Goal: Task Accomplishment & Management: Manage account settings

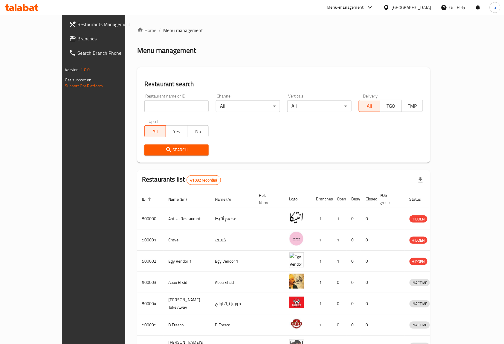
click at [77, 41] on span "Branches" at bounding box center [109, 38] width 64 height 7
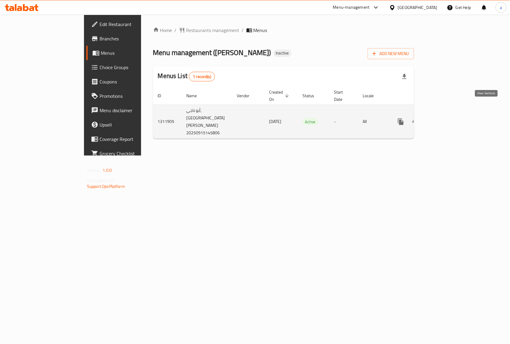
click at [448, 118] on icon "enhanced table" at bounding box center [444, 121] width 7 height 7
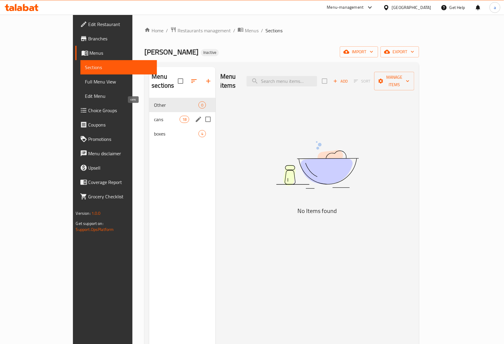
click at [149, 112] on div "cans 18" at bounding box center [182, 119] width 66 height 14
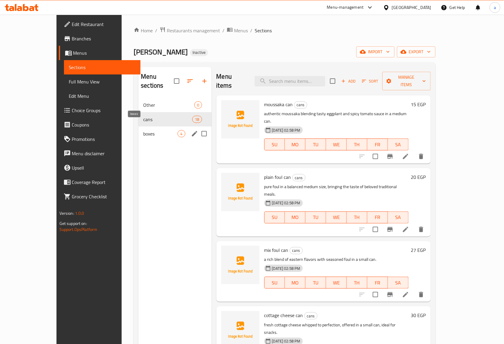
click at [143, 130] on span "boxes" at bounding box center [160, 133] width 34 height 7
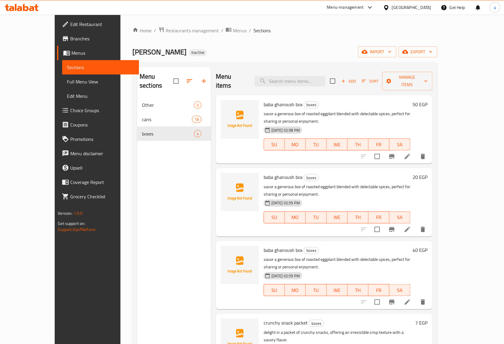
click at [71, 55] on span "Menus" at bounding box center [102, 52] width 63 height 7
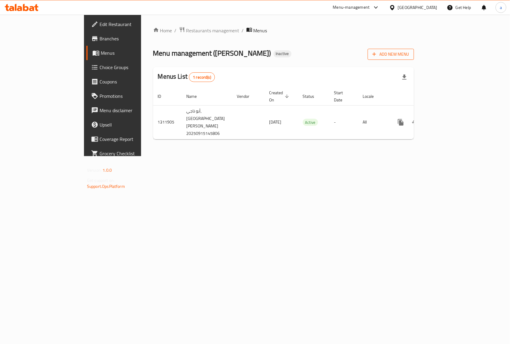
click at [414, 59] on div "Home / Restaurants management / Menus Menu management ( abo nagy ) Inactive Add…" at bounding box center [283, 86] width 261 height 118
click at [409, 58] on span "Add New Menu" at bounding box center [391, 54] width 37 height 7
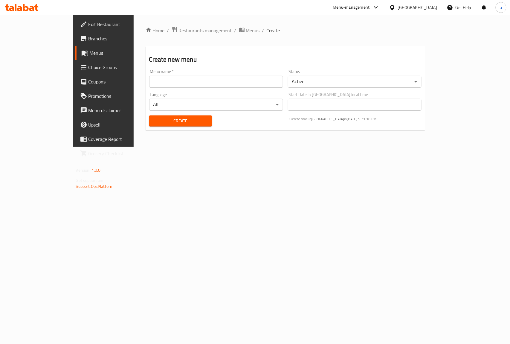
click at [242, 77] on input "text" at bounding box center [216, 82] width 134 height 12
type input "abdullah"
click at [154, 117] on span "Create" at bounding box center [180, 120] width 53 height 7
click at [75, 57] on link "Menus" at bounding box center [116, 53] width 83 height 14
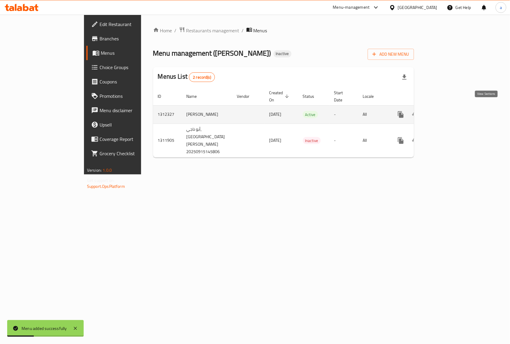
click at [451, 110] on link "enhanced table" at bounding box center [444, 114] width 14 height 14
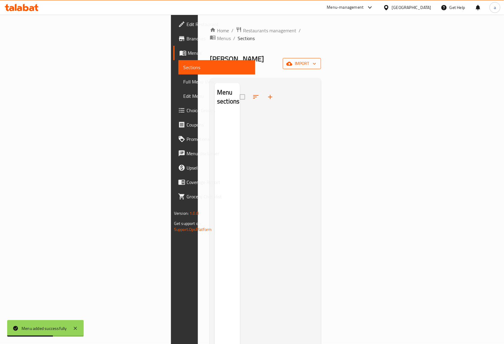
click at [321, 58] on button "import" at bounding box center [302, 63] width 38 height 11
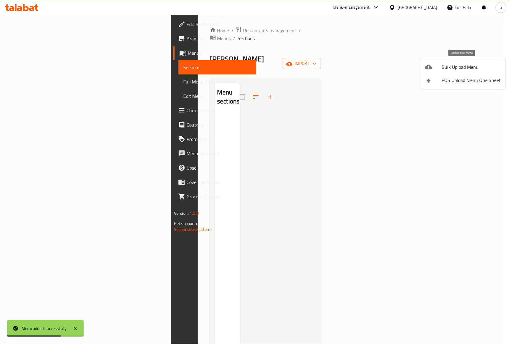
click at [455, 64] on span "Bulk Upload Menu" at bounding box center [471, 66] width 59 height 7
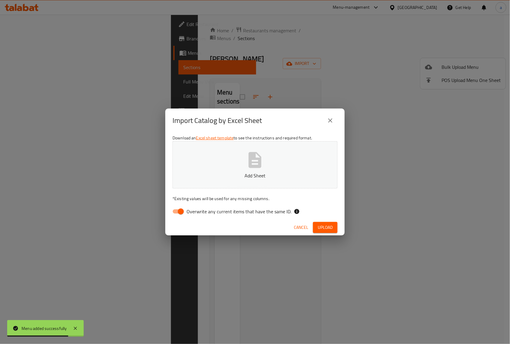
click at [251, 172] on p "Add Sheet" at bounding box center [255, 175] width 147 height 7
click at [182, 209] on input "Overwrite any current items that have the same ID." at bounding box center [181, 211] width 34 height 11
checkbox input "false"
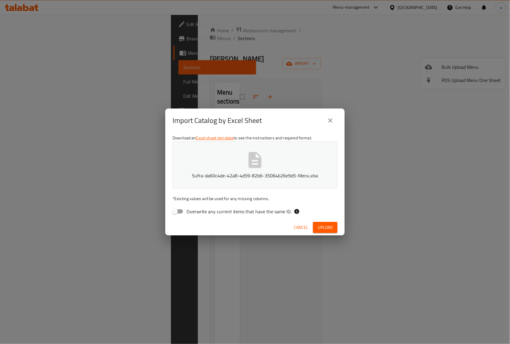
click at [331, 226] on span "Upload" at bounding box center [325, 227] width 15 height 7
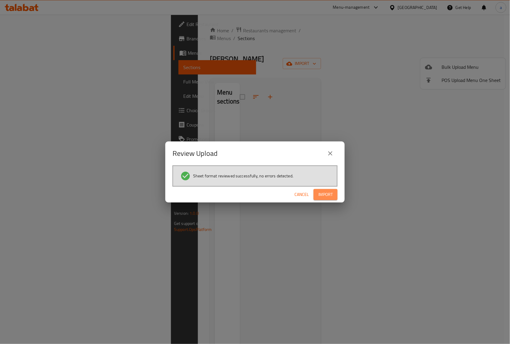
click at [327, 196] on span "Import" at bounding box center [326, 194] width 14 height 7
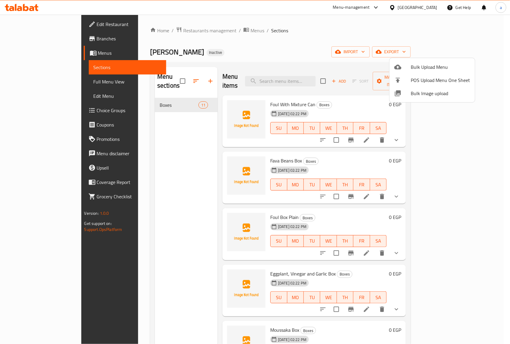
click at [472, 132] on div at bounding box center [255, 172] width 510 height 344
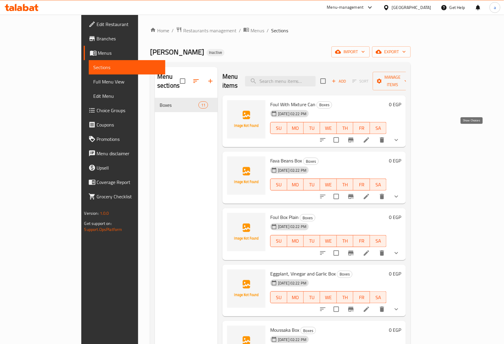
click at [398, 139] on icon "show more" at bounding box center [397, 140] width 4 height 2
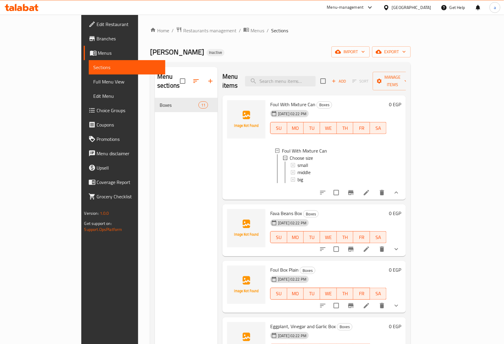
click at [370, 191] on icon at bounding box center [366, 192] width 7 height 7
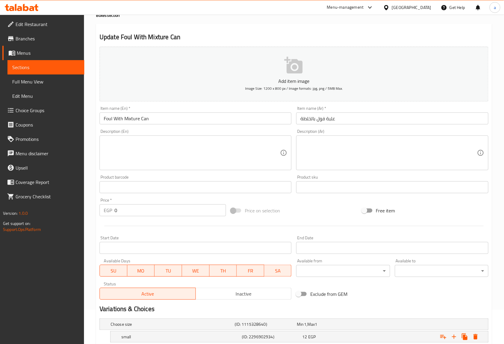
scroll to position [31, 0]
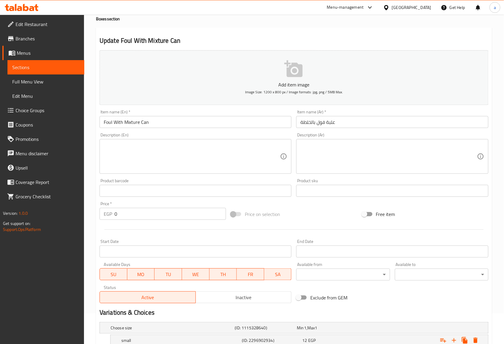
click at [313, 121] on input "علبة فول بالخلطة" at bounding box center [392, 122] width 192 height 12
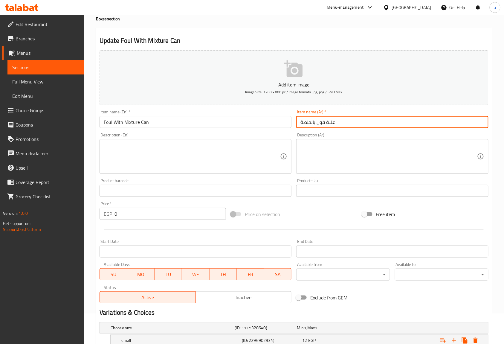
click at [313, 121] on input "علبة فول بالخلطة" at bounding box center [392, 122] width 192 height 12
click at [134, 120] on input "Foul With Mixture Can" at bounding box center [196, 122] width 192 height 12
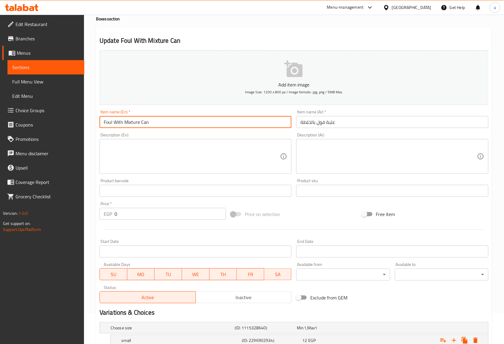
click at [134, 120] on input "Foul With Mixture Can" at bounding box center [196, 122] width 192 height 12
click at [122, 122] on input "Foul With Mixture Can" at bounding box center [196, 122] width 192 height 12
click at [334, 122] on input "علبة فول بالخلطة" at bounding box center [392, 122] width 192 height 12
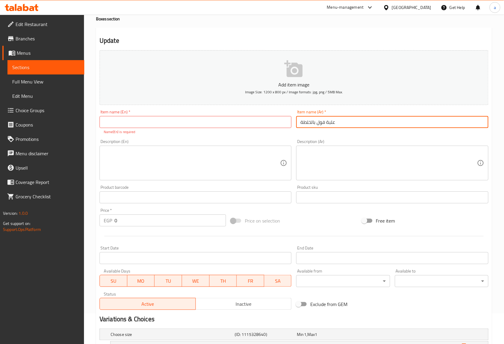
click at [334, 122] on input "علبة فول بالخلطة" at bounding box center [392, 122] width 192 height 12
click at [337, 124] on input "علبة فول بالخلطة" at bounding box center [392, 122] width 192 height 12
click at [330, 121] on input "علبة فول بالخلطة" at bounding box center [392, 122] width 192 height 12
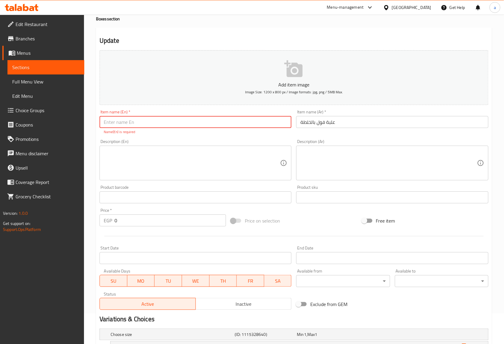
click at [225, 124] on input "text" at bounding box center [196, 122] width 192 height 12
type input "b"
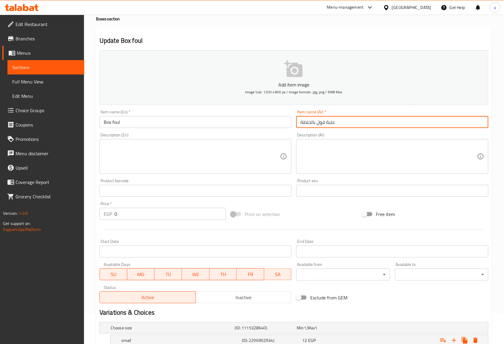
click at [310, 122] on input "علبة فول بالخلطة" at bounding box center [392, 122] width 192 height 12
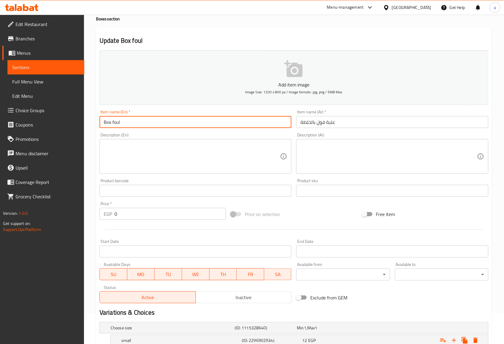
click at [220, 124] on input "Box foul" at bounding box center [196, 122] width 192 height 12
paste input "Khalta"
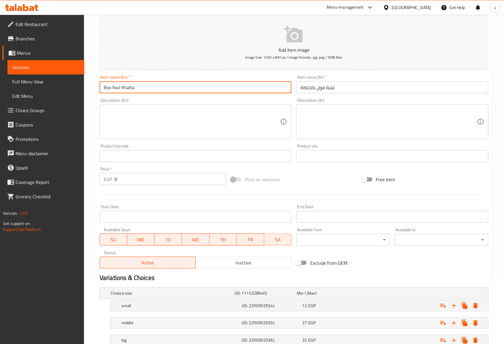
scroll to position [110, 0]
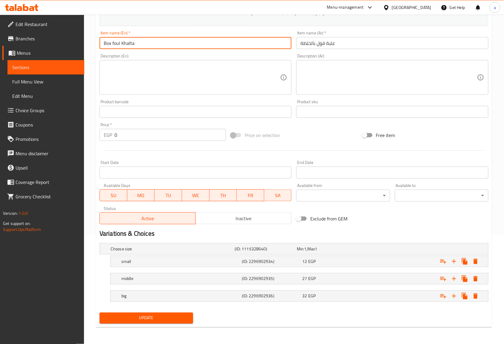
drag, startPoint x: 134, startPoint y: 44, endPoint x: 97, endPoint y: 45, distance: 37.4
click at [97, 45] on div "Item name (En)   * Box foul Khalta Item name (En) *" at bounding box center [195, 39] width 197 height 23
click at [132, 45] on input "Box foul Khalta" at bounding box center [196, 43] width 192 height 12
type input "Box foul Khalta"
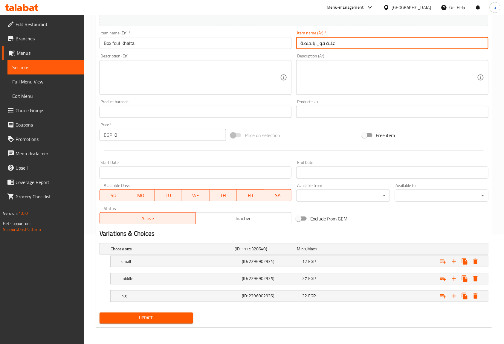
drag, startPoint x: 335, startPoint y: 45, endPoint x: 299, endPoint y: 47, distance: 36.2
click at [299, 47] on input "علبة فول بالخلطة" at bounding box center [392, 43] width 192 height 12
click at [326, 141] on div "Price on selection" at bounding box center [294, 135] width 131 height 16
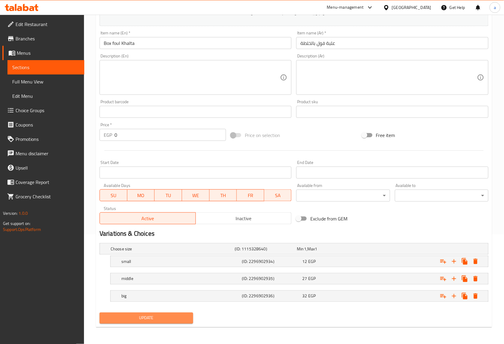
click at [176, 316] on span "Update" at bounding box center [146, 317] width 84 height 7
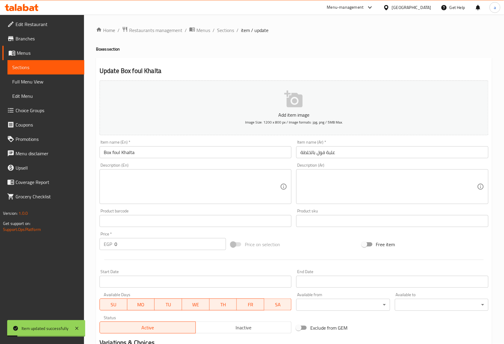
scroll to position [0, 0]
click at [223, 35] on div "Home / Restaurants management / Menus / Sections / item / update Boxes section …" at bounding box center [294, 234] width 396 height 415
click at [223, 33] on span "Sections" at bounding box center [225, 30] width 17 height 7
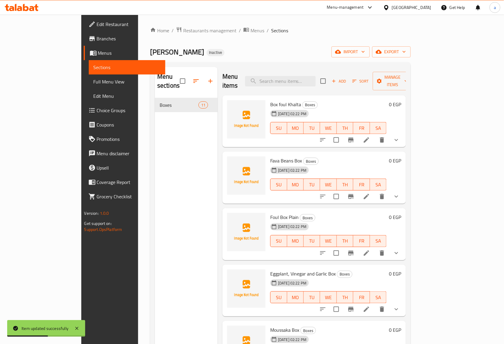
click at [375, 191] on li at bounding box center [366, 196] width 17 height 11
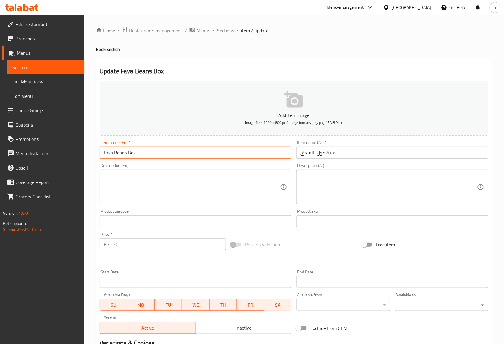
click at [137, 149] on input "Fava Beans Box" at bounding box center [196, 153] width 192 height 12
click at [118, 153] on input "Fava Beans Box" at bounding box center [196, 153] width 192 height 12
click at [107, 156] on input "Fava Beans Box" at bounding box center [196, 153] width 192 height 12
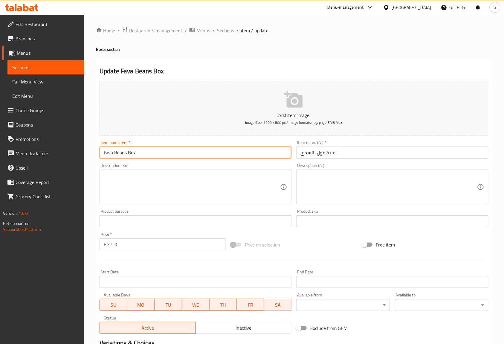
click at [107, 156] on input "Fava Beans Box" at bounding box center [196, 153] width 192 height 12
click at [113, 152] on input "Beans Box" at bounding box center [196, 153] width 192 height 12
click at [153, 151] on input "Box" at bounding box center [196, 153] width 192 height 12
paste input "Sausages"
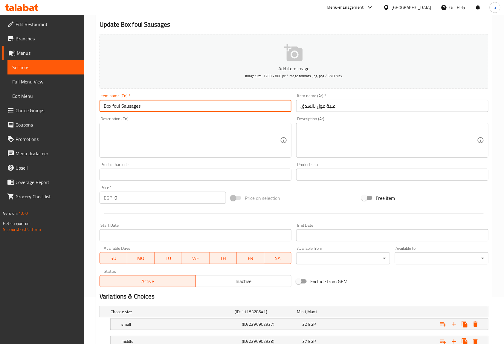
scroll to position [110, 0]
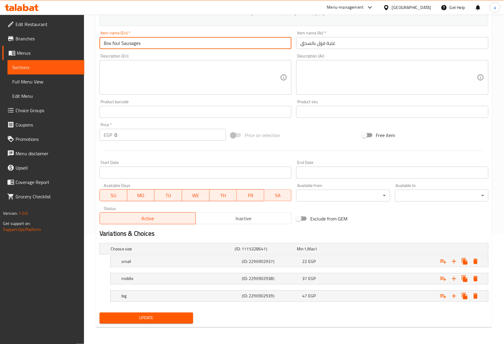
type input "Box foul Sausages"
click at [175, 320] on span "Update" at bounding box center [146, 317] width 84 height 7
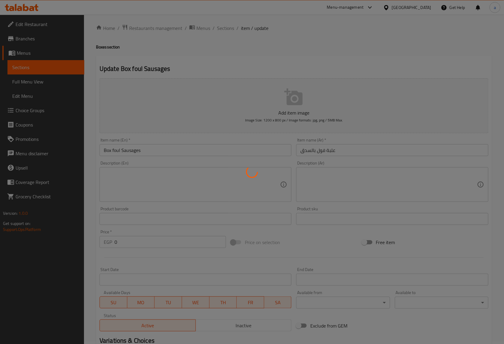
scroll to position [0, 0]
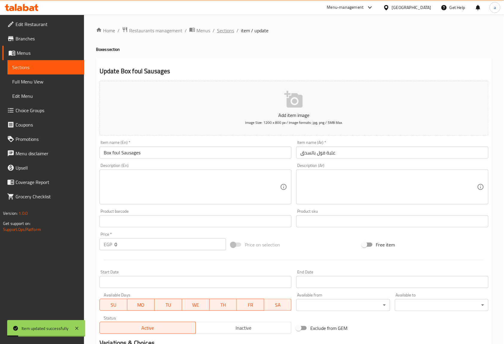
click at [227, 33] on span "Sections" at bounding box center [225, 30] width 17 height 7
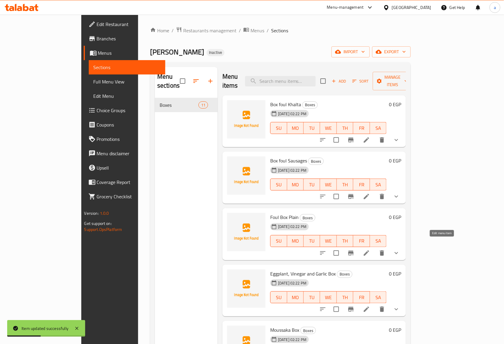
click at [370, 249] on icon at bounding box center [366, 252] width 7 height 7
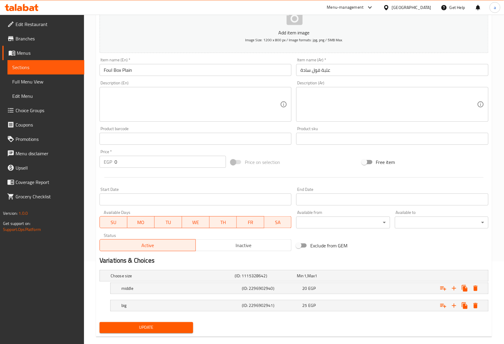
scroll to position [93, 0]
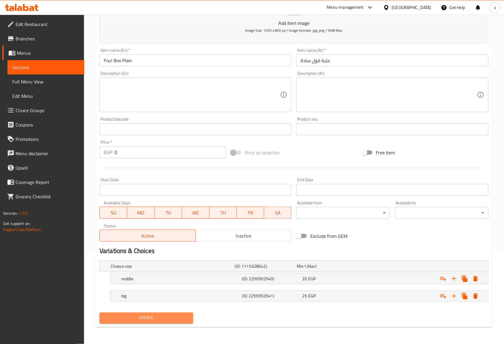
click at [163, 321] on span "Update" at bounding box center [146, 317] width 84 height 7
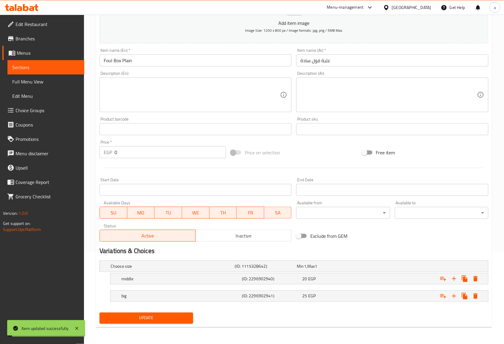
scroll to position [0, 0]
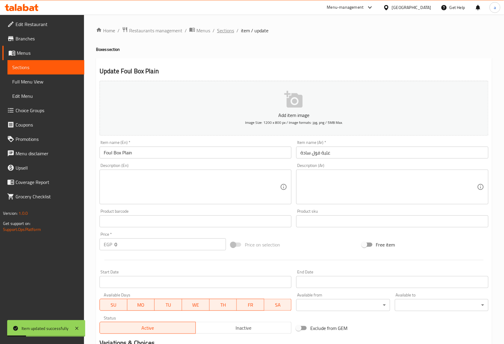
click at [228, 33] on span "Sections" at bounding box center [225, 30] width 17 height 7
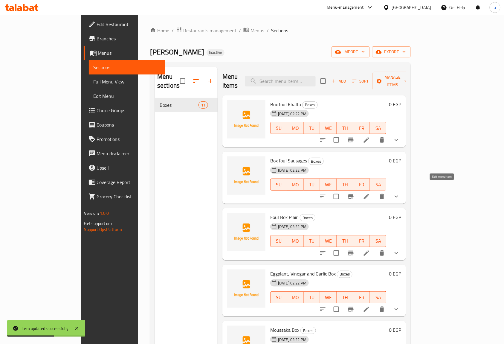
click at [370, 193] on icon at bounding box center [366, 196] width 7 height 7
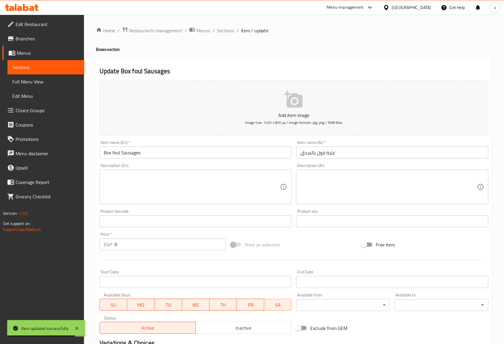
click at [110, 155] on input "Box foul Sausages" at bounding box center [196, 153] width 192 height 12
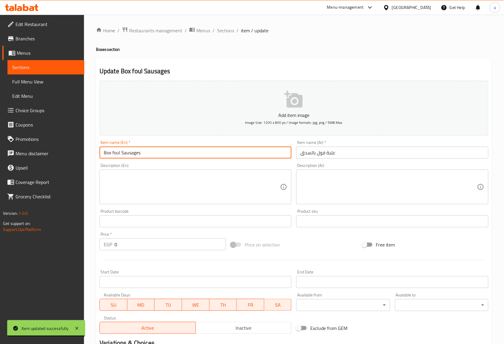
click at [124, 153] on input "Box foul Sausages" at bounding box center [196, 153] width 192 height 12
click at [121, 153] on input "Box foul Sausages" at bounding box center [196, 153] width 192 height 12
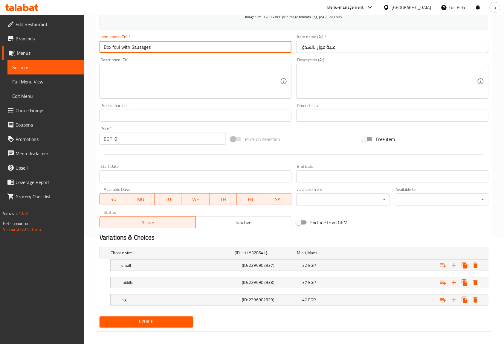
scroll to position [110, 0]
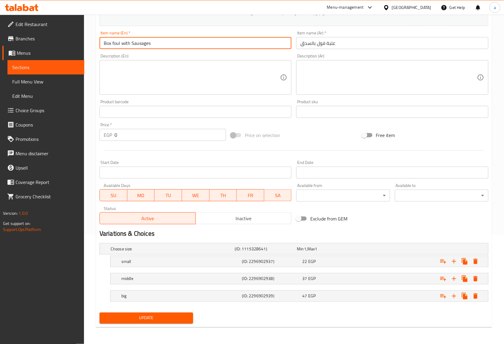
type input "Box foul with Sausages"
click at [179, 321] on span "Update" at bounding box center [146, 317] width 84 height 7
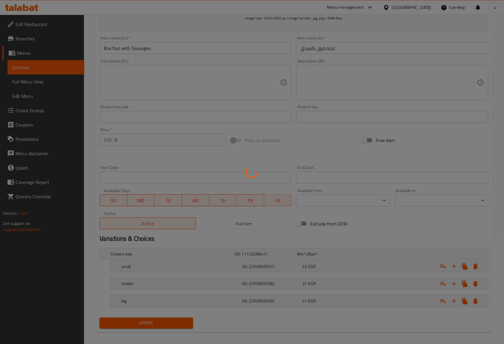
scroll to position [0, 0]
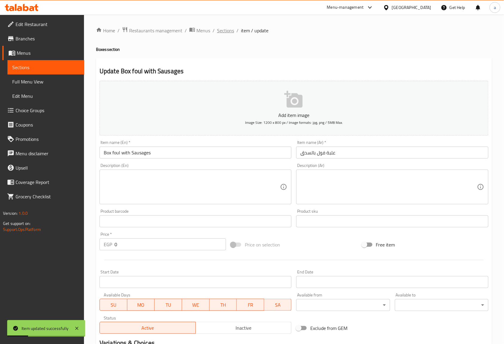
click at [226, 33] on span "Sections" at bounding box center [225, 30] width 17 height 7
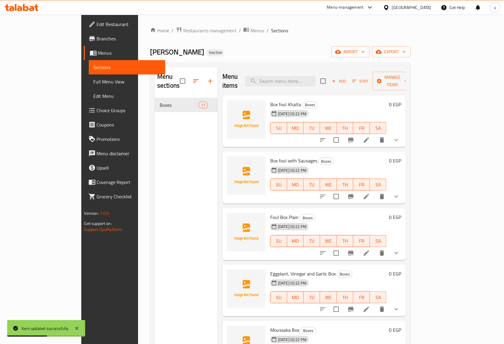
click at [375, 135] on li at bounding box center [366, 140] width 17 height 11
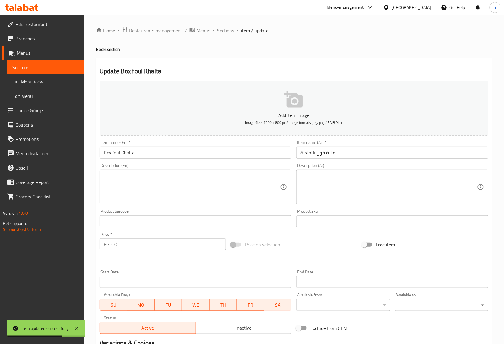
click at [120, 153] on input "Box foul Khalta" at bounding box center [196, 153] width 192 height 12
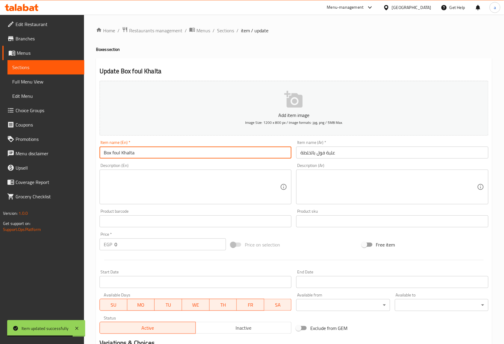
click at [120, 153] on input "Box foul Khalta" at bounding box center [196, 153] width 192 height 12
click at [175, 155] on input "Box foul with Khalta" at bounding box center [196, 153] width 192 height 12
type input "Box foul with Khalta"
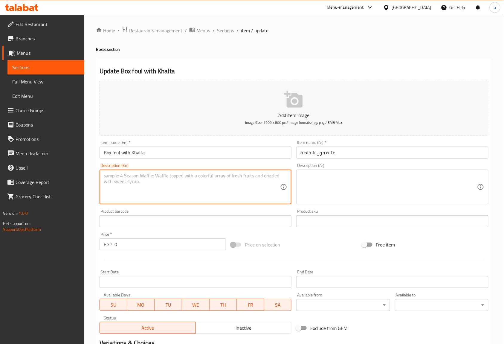
click at [193, 188] on textarea at bounding box center [192, 187] width 176 height 28
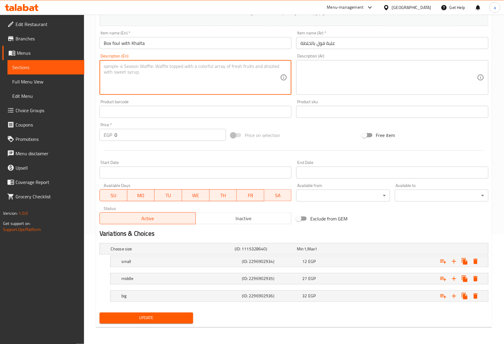
scroll to position [110, 0]
click at [178, 322] on button "Update" at bounding box center [147, 318] width 94 height 11
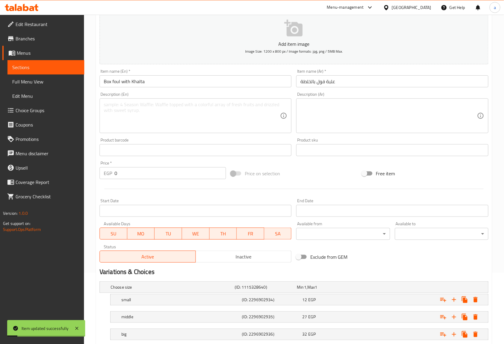
scroll to position [0, 0]
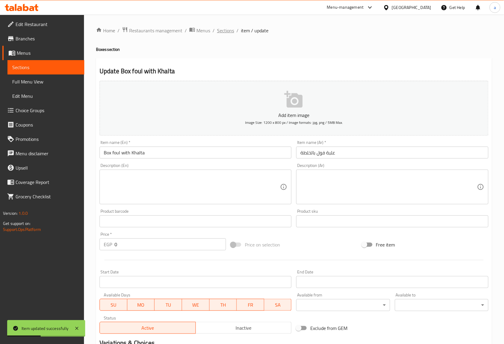
click at [222, 33] on span "Sections" at bounding box center [225, 30] width 17 height 7
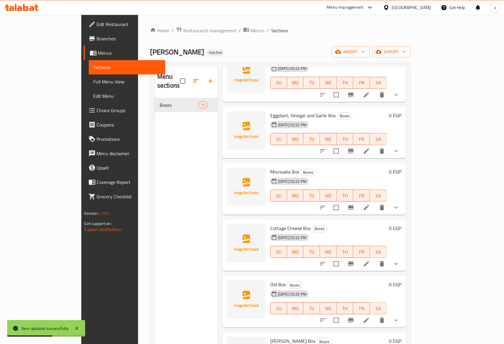
scroll to position [159, 0]
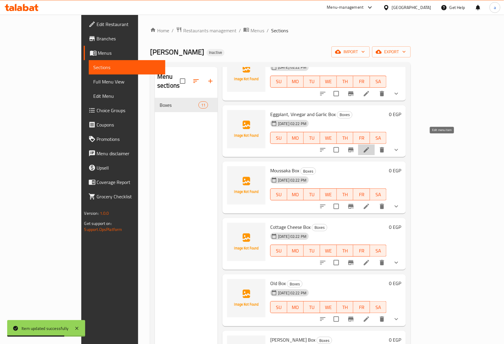
click at [370, 146] on icon at bounding box center [366, 149] width 7 height 7
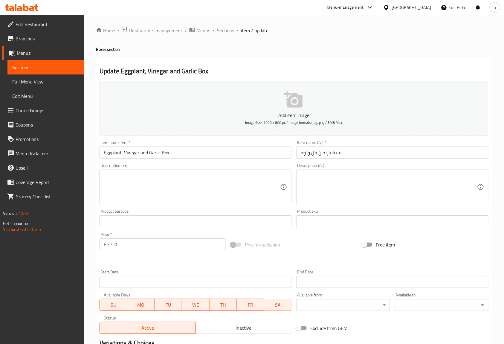
click at [328, 153] on input "علبة بازنجان خل وتوم" at bounding box center [392, 153] width 192 height 12
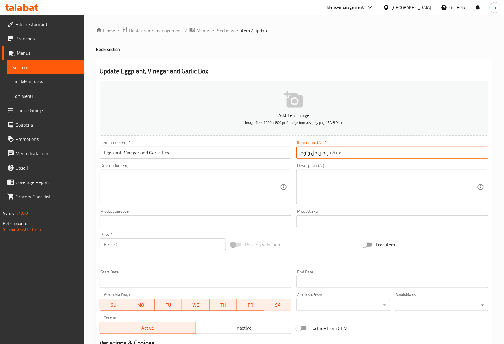
click at [328, 153] on input "علبة بازنجان خل وتوم" at bounding box center [392, 153] width 192 height 12
click at [327, 151] on input "علبة بازنجان خل وتوم" at bounding box center [392, 153] width 192 height 12
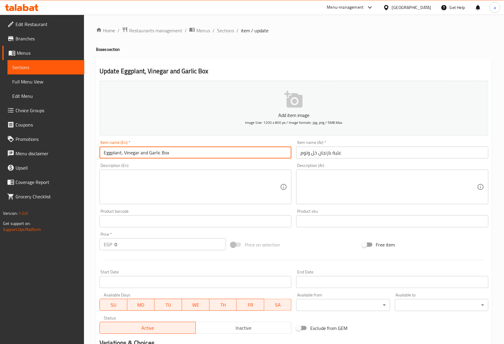
click at [112, 154] on input "Eggplant, Vinegar and Garlic Box" at bounding box center [196, 153] width 192 height 12
click at [131, 153] on input "Eggplant, Vinegar and Garlic Box" at bounding box center [196, 153] width 192 height 12
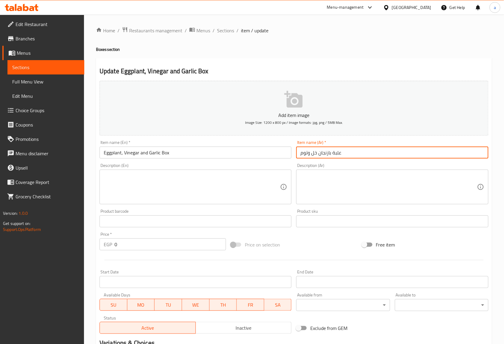
click at [317, 152] on input "علبة بازنجان خل وتوم" at bounding box center [392, 153] width 192 height 12
click at [155, 151] on input "Eggplant, Vinegar and Garlic Box" at bounding box center [196, 153] width 192 height 12
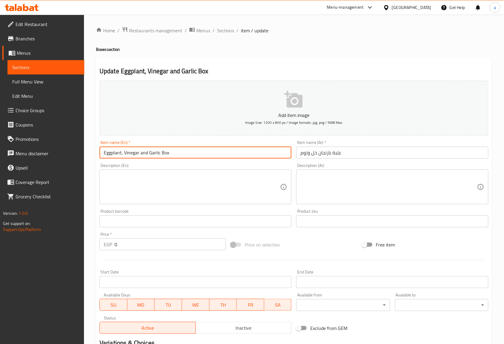
click at [155, 151] on input "Eggplant, Vinegar and Garlic Box" at bounding box center [196, 153] width 192 height 12
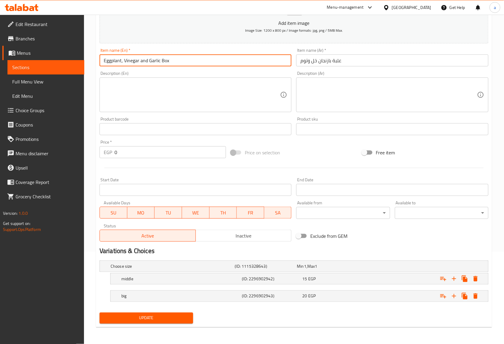
click at [136, 318] on span "Update" at bounding box center [146, 317] width 84 height 7
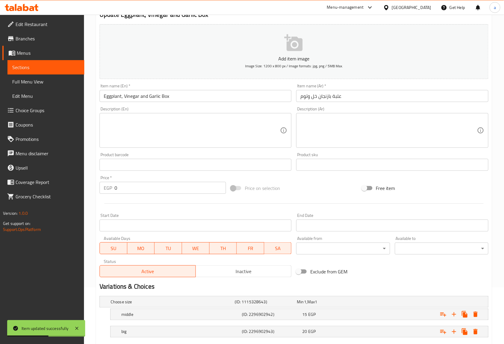
scroll to position [0, 0]
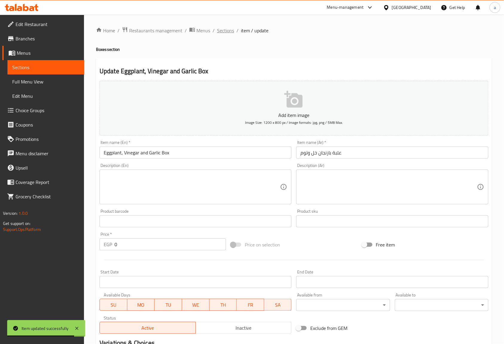
click at [226, 27] on span "Sections" at bounding box center [225, 30] width 17 height 7
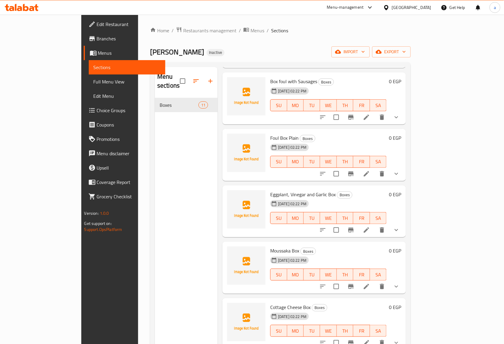
scroll to position [80, 0]
click at [375, 224] on li at bounding box center [366, 229] width 17 height 11
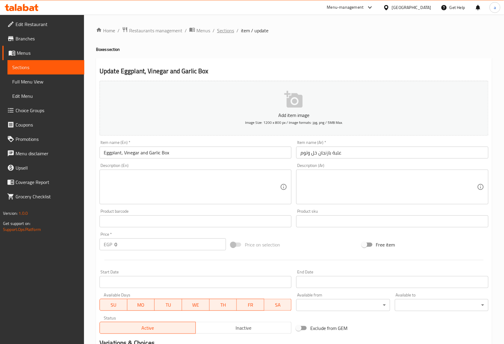
click at [223, 30] on span "Sections" at bounding box center [225, 30] width 17 height 7
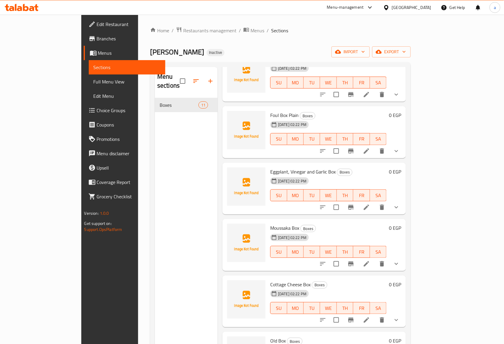
scroll to position [159, 0]
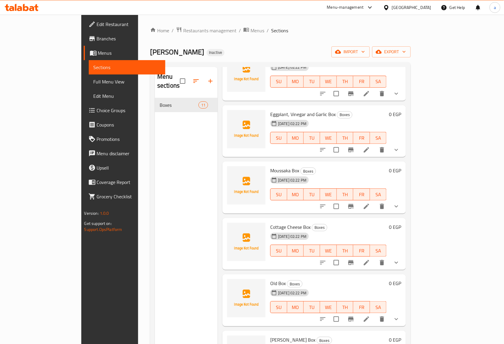
click at [375, 201] on li at bounding box center [366, 206] width 17 height 11
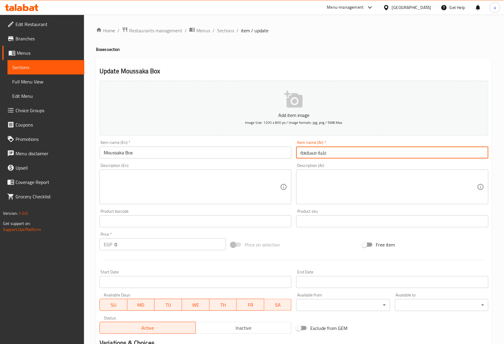
click at [308, 152] on input "علبة مسقعة" at bounding box center [392, 153] width 192 height 12
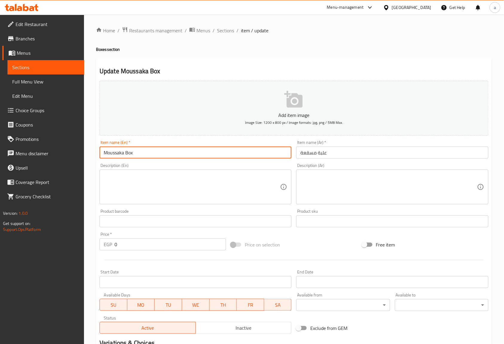
click at [115, 152] on input "Moussaka Box" at bounding box center [196, 153] width 192 height 12
paste input "esakaa"
click at [167, 156] on input "Mesakaa Box" at bounding box center [196, 153] width 192 height 12
type input "Mesakaa Box"
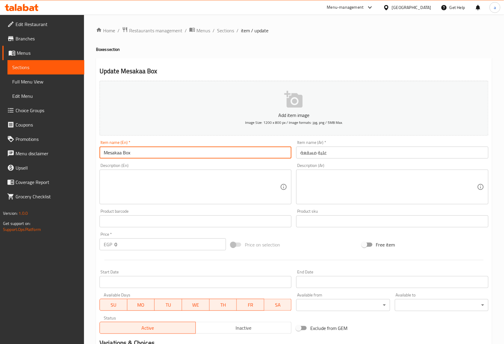
click at [158, 176] on textarea at bounding box center [192, 187] width 176 height 28
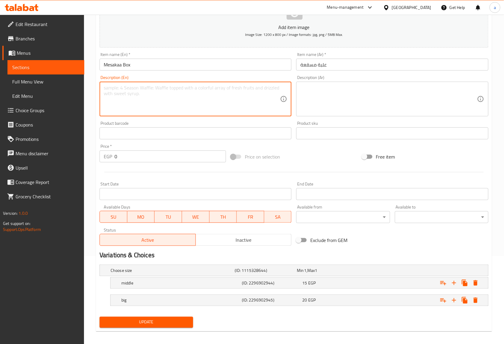
scroll to position [93, 0]
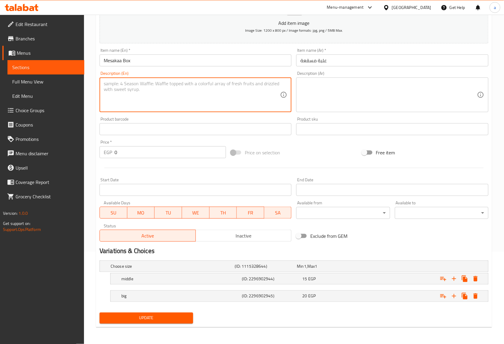
click at [162, 320] on span "Update" at bounding box center [146, 317] width 84 height 7
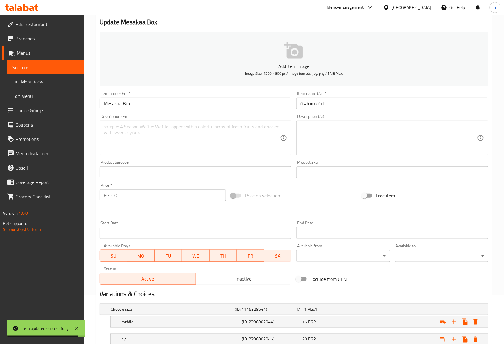
scroll to position [0, 0]
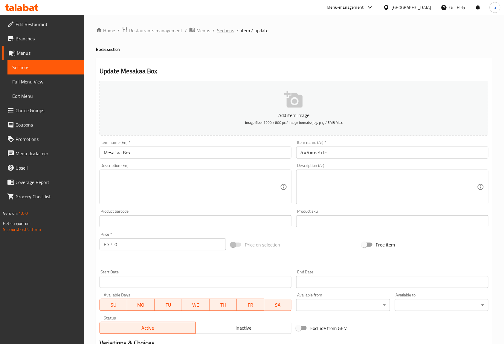
click at [228, 28] on span "Sections" at bounding box center [225, 30] width 17 height 7
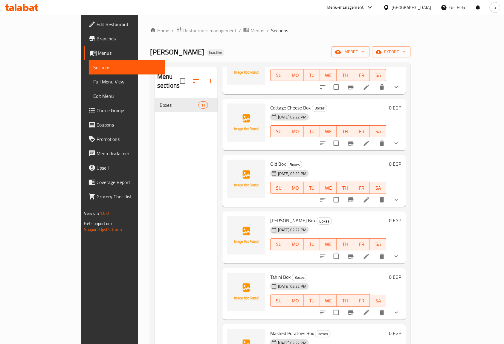
scroll to position [279, 0]
click at [375, 138] on li at bounding box center [366, 143] width 17 height 11
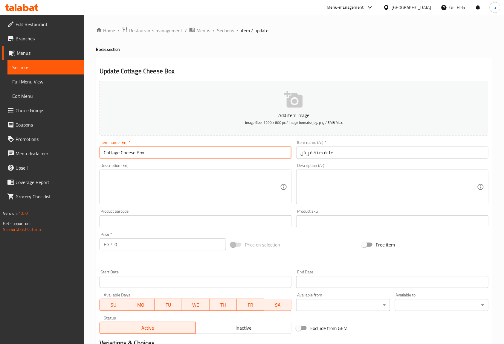
click at [117, 154] on input "Cottage Cheese Box" at bounding box center [196, 153] width 192 height 12
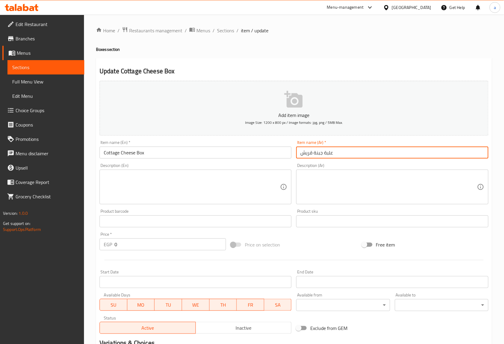
click at [312, 153] on input "علبة جبنة قريش" at bounding box center [392, 153] width 192 height 12
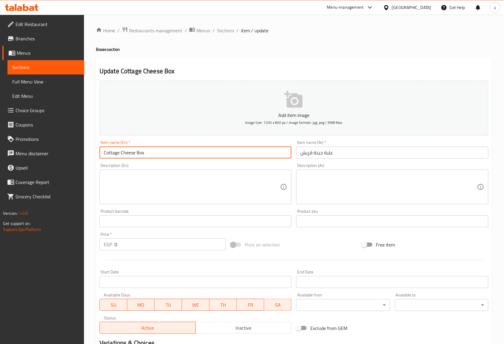
drag, startPoint x: 133, startPoint y: 152, endPoint x: 120, endPoint y: 153, distance: 12.9
click at [120, 153] on input "Cottage Cheese Box" at bounding box center [196, 153] width 192 height 12
click at [136, 153] on input "Cottage Cheese Box" at bounding box center [196, 153] width 192 height 12
drag, startPoint x: 135, startPoint y: 153, endPoint x: 104, endPoint y: 152, distance: 31.1
click at [104, 152] on input "Cottage Cheese Box" at bounding box center [196, 153] width 192 height 12
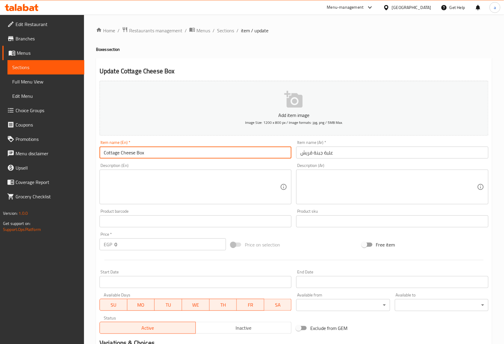
paste input "Quraish c"
type input "Quraish cheese Box"
click at [165, 176] on textarea at bounding box center [192, 187] width 176 height 28
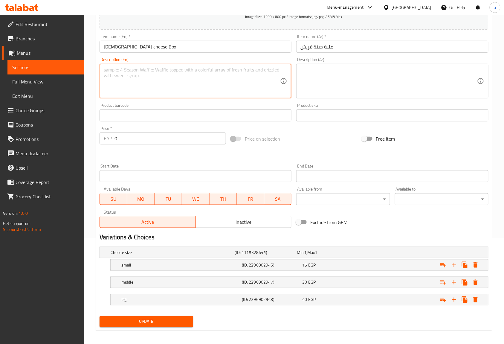
scroll to position [110, 0]
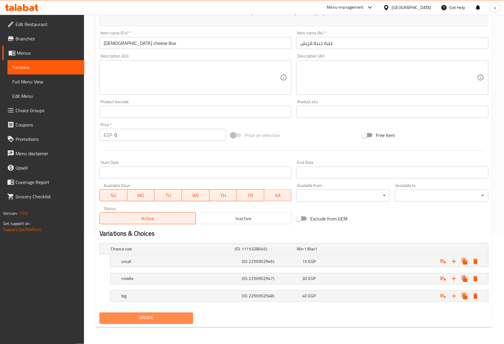
click at [153, 313] on button "Update" at bounding box center [147, 318] width 94 height 11
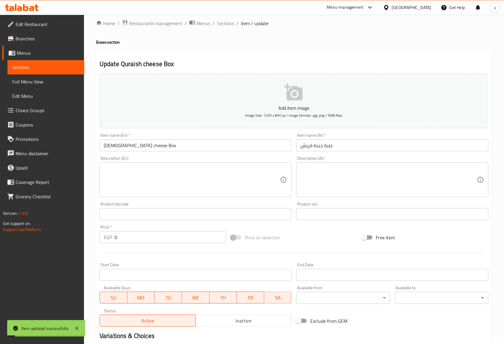
scroll to position [0, 0]
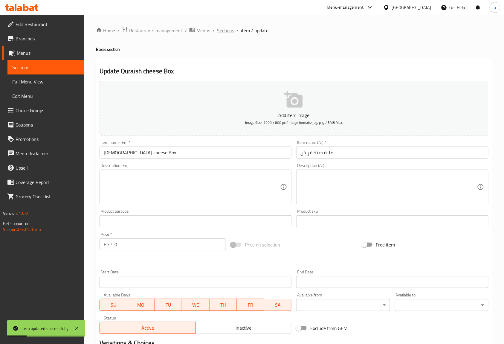
click at [224, 31] on span "Sections" at bounding box center [225, 30] width 17 height 7
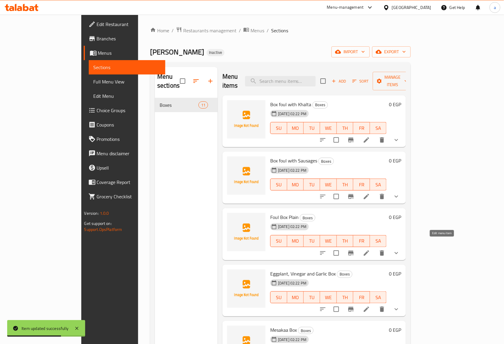
click at [370, 249] on icon at bounding box center [366, 252] width 7 height 7
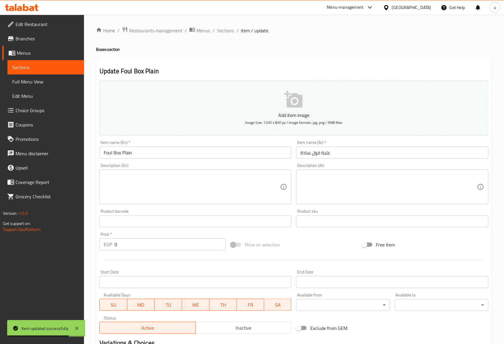
scroll to position [93, 0]
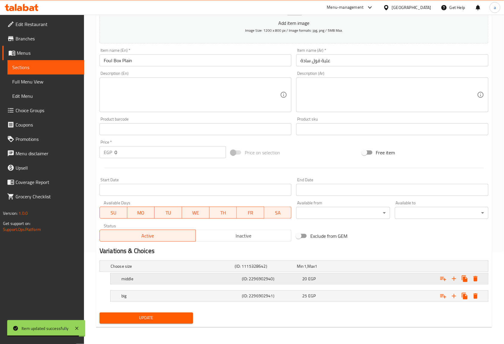
click at [401, 280] on div "Expand" at bounding box center [422, 278] width 121 height 13
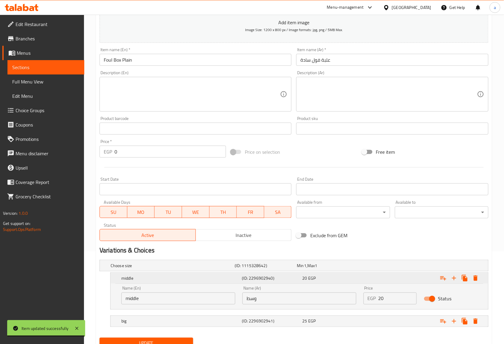
scroll to position [118, 0]
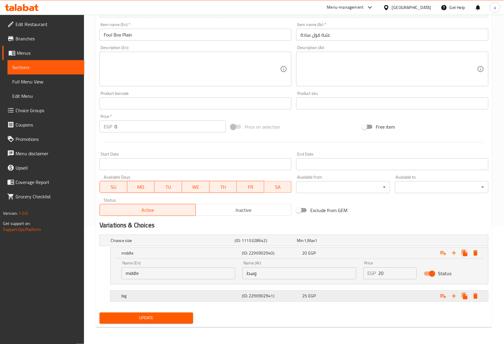
click at [243, 297] on h5 "(ID: 2296902941)" at bounding box center [271, 296] width 58 height 6
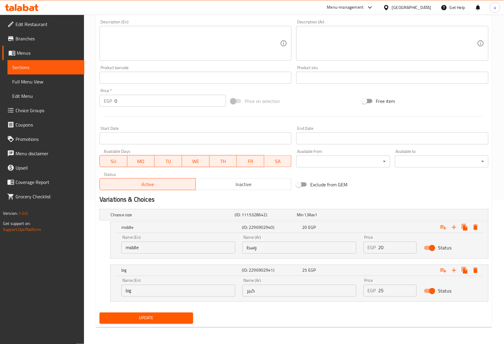
scroll to position [0, 0]
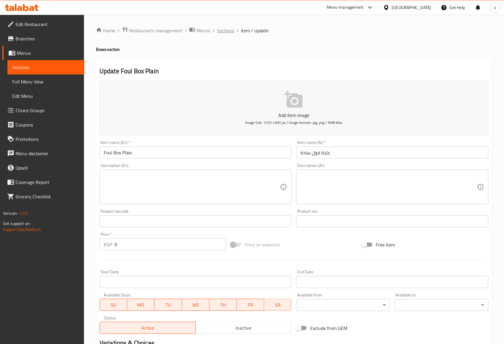
click at [221, 27] on span "Sections" at bounding box center [225, 30] width 17 height 7
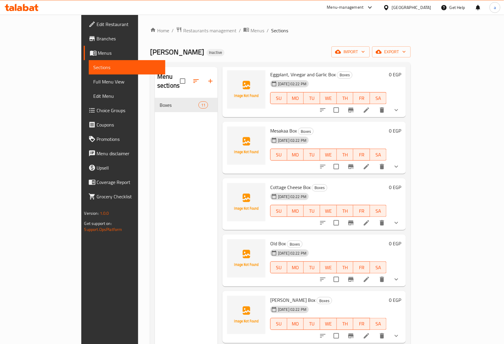
scroll to position [239, 0]
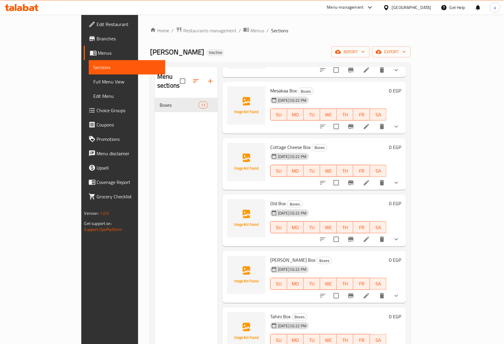
click at [375, 234] on li at bounding box center [366, 239] width 17 height 11
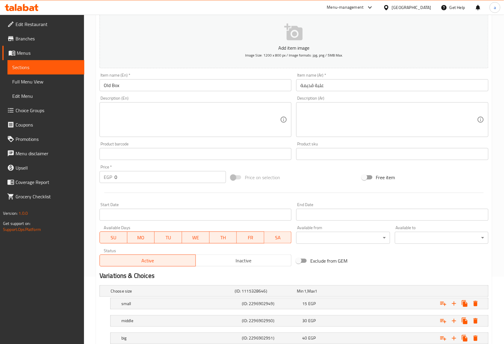
scroll to position [110, 0]
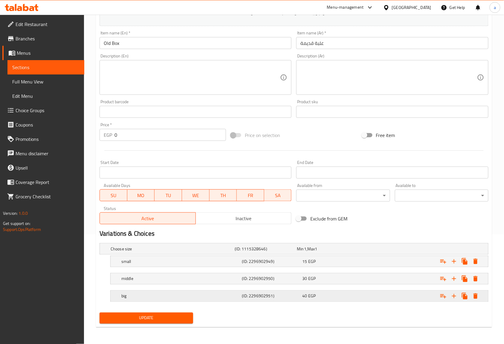
click at [225, 300] on div "big" at bounding box center [180, 296] width 121 height 8
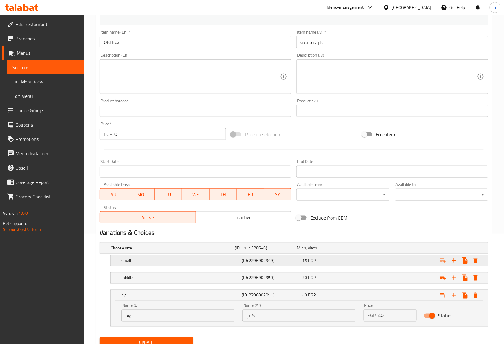
scroll to position [136, 0]
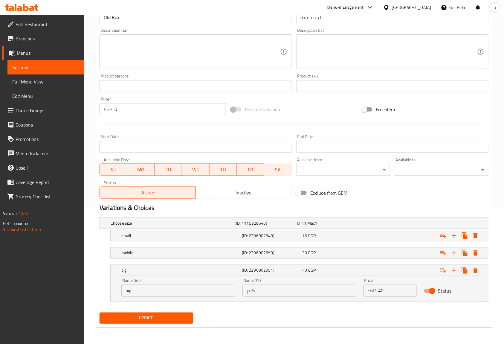
click at [168, 321] on span "Update" at bounding box center [146, 317] width 84 height 7
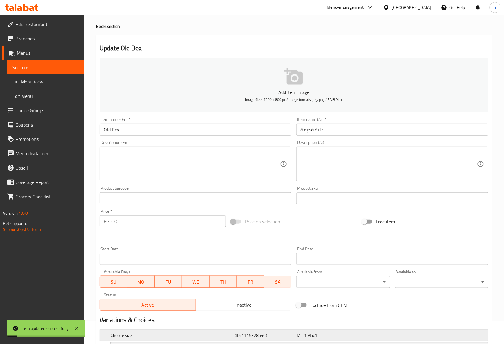
scroll to position [0, 0]
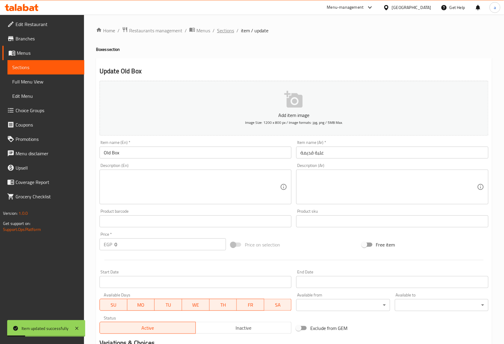
click at [224, 29] on span "Sections" at bounding box center [225, 30] width 17 height 7
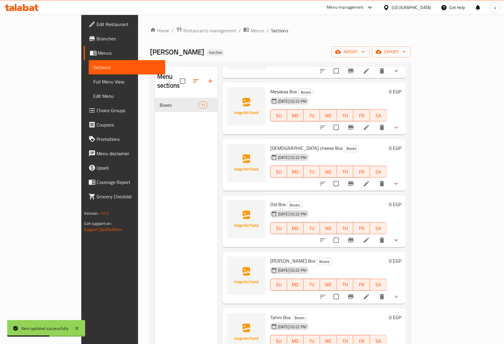
scroll to position [239, 0]
click at [375, 290] on li at bounding box center [366, 295] width 17 height 11
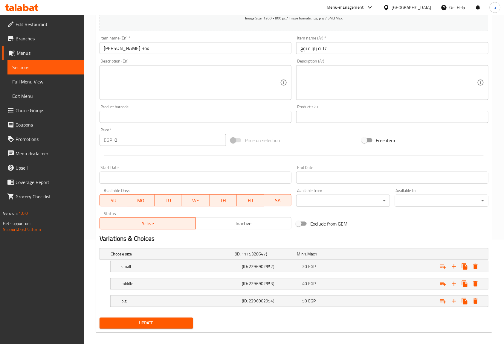
scroll to position [110, 0]
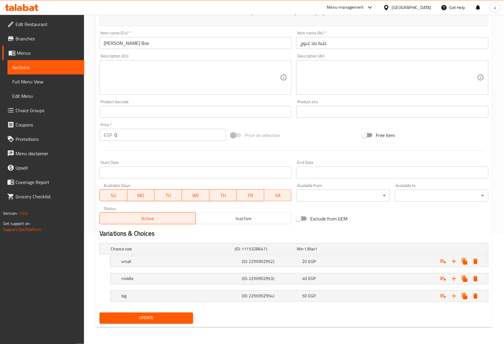
click at [223, 288] on nav at bounding box center [294, 288] width 389 height 5
click at [224, 278] on h5 "middle" at bounding box center [180, 279] width 118 height 6
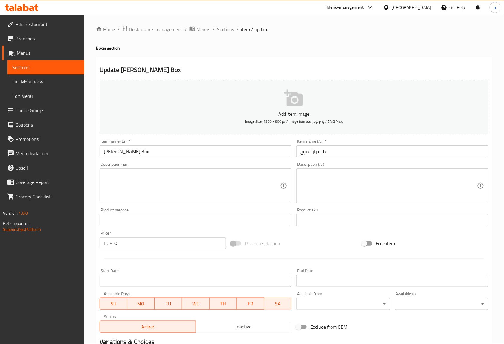
scroll to position [0, 0]
click at [218, 34] on span "Sections" at bounding box center [225, 30] width 17 height 7
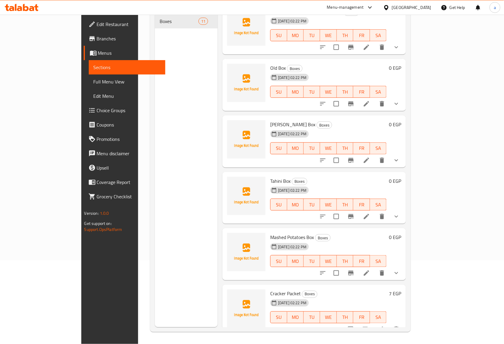
scroll to position [84, 0]
click at [375, 211] on li at bounding box center [366, 216] width 17 height 11
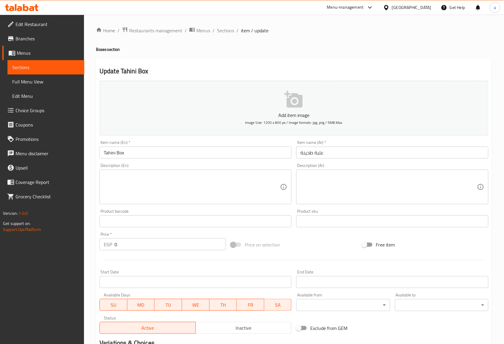
scroll to position [110, 0]
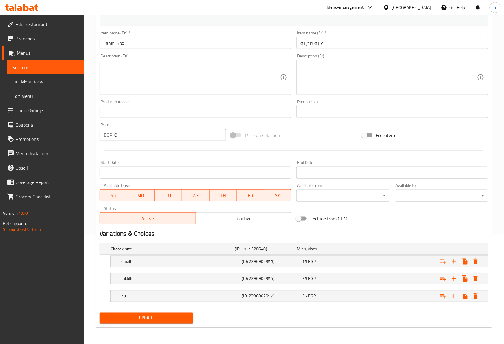
click at [230, 287] on nav at bounding box center [294, 288] width 389 height 5
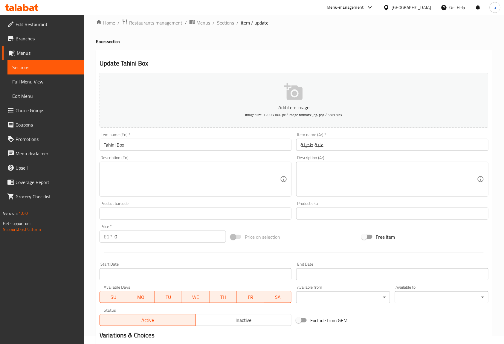
scroll to position [0, 0]
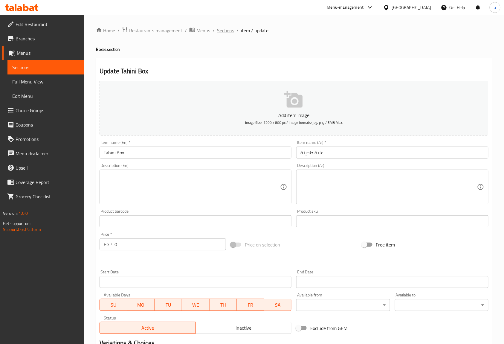
click at [231, 27] on span "Sections" at bounding box center [225, 30] width 17 height 7
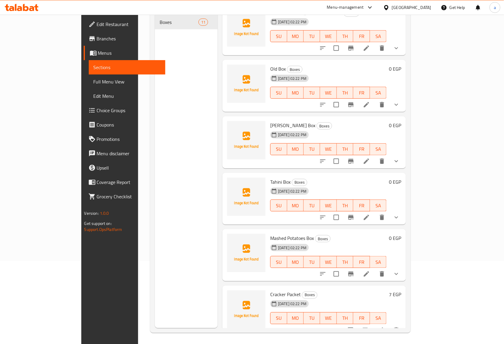
scroll to position [84, 0]
click at [370, 269] on icon at bounding box center [366, 272] width 7 height 7
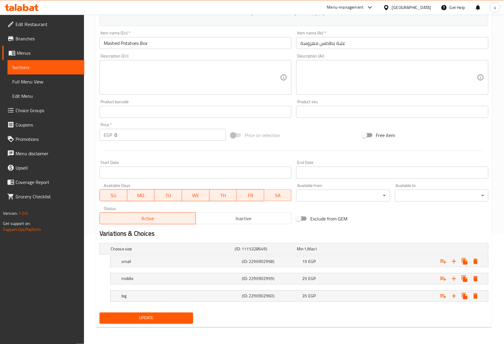
scroll to position [110, 0]
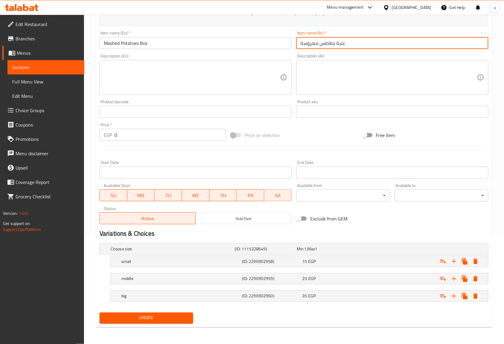
drag, startPoint x: 334, startPoint y: 43, endPoint x: 309, endPoint y: 46, distance: 25.0
click at [298, 46] on input "علبة بطاطس مهروسة" at bounding box center [392, 43] width 192 height 12
click at [335, 43] on input "علبة بطاطس مهروسة" at bounding box center [392, 43] width 192 height 12
drag, startPoint x: 335, startPoint y: 43, endPoint x: 309, endPoint y: 43, distance: 25.7
click at [309, 43] on input "علبة بطاطس مهروسة" at bounding box center [392, 43] width 192 height 12
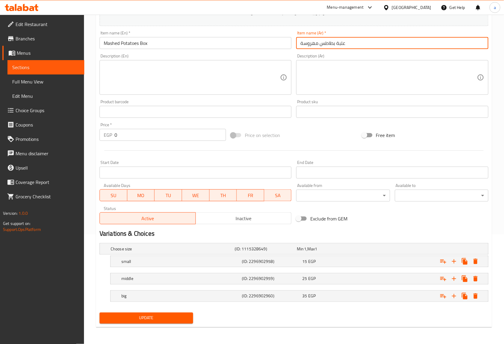
click at [334, 45] on input "علبة بطاطس مهروسة" at bounding box center [392, 43] width 192 height 12
drag, startPoint x: 334, startPoint y: 45, endPoint x: 306, endPoint y: 45, distance: 27.8
click at [306, 45] on input "علبة بطاطس مهروسة" at bounding box center [392, 43] width 192 height 12
click at [334, 42] on input "علبة بطاطس مهروسة" at bounding box center [392, 43] width 192 height 12
drag, startPoint x: 334, startPoint y: 42, endPoint x: 308, endPoint y: 45, distance: 26.4
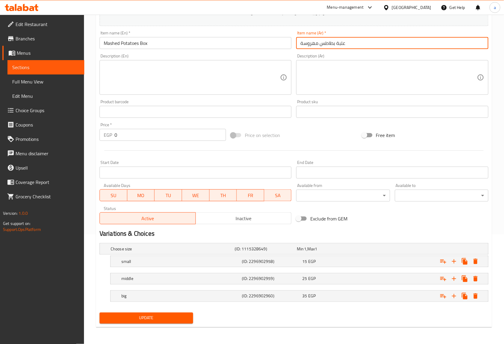
click at [307, 45] on input "علبة بطاطس مهروسة" at bounding box center [392, 43] width 192 height 12
click at [341, 45] on input "علبة بطاطس مهروسة" at bounding box center [392, 43] width 192 height 12
drag, startPoint x: 334, startPoint y: 41, endPoint x: 293, endPoint y: 43, distance: 41.1
click at [292, 44] on div "Add item image Image Size: 1200 x 800 px / Image formats: jpg, png / 5MB Max. I…" at bounding box center [294, 98] width 394 height 258
drag, startPoint x: 337, startPoint y: 42, endPoint x: 294, endPoint y: 41, distance: 43.7
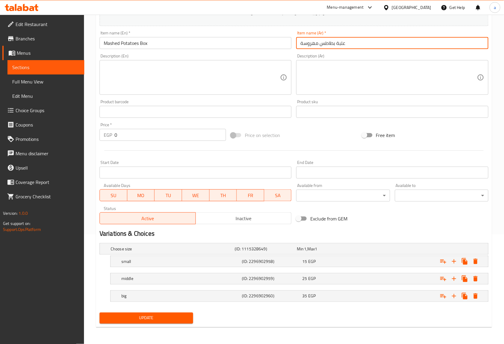
click at [294, 41] on div "Item name (Ar)   * علبة بطاطس مهروسة Item name (Ar) *" at bounding box center [392, 39] width 197 height 23
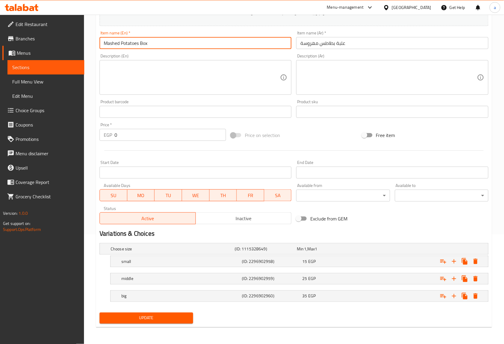
drag, startPoint x: 139, startPoint y: 42, endPoint x: 97, endPoint y: 45, distance: 42.2
click at [97, 45] on div "Item name (En)   * Mashed Potatoes Box Item name (En) *" at bounding box center [195, 39] width 197 height 23
paste input "text"
type input "Mashed Potato Box"
click at [151, 71] on textarea at bounding box center [192, 77] width 176 height 28
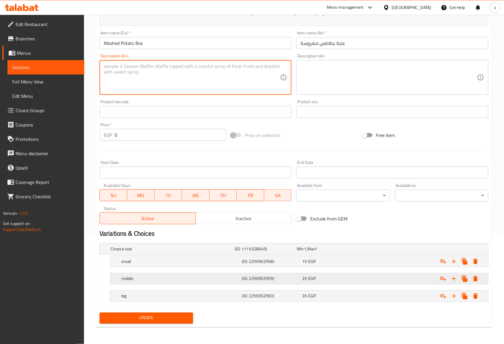
click at [317, 278] on div "25 EGP" at bounding box center [331, 279] width 58 height 6
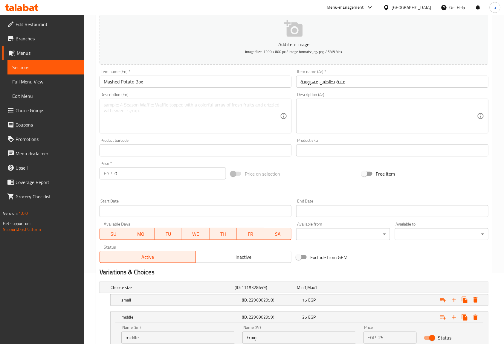
scroll to position [136, 0]
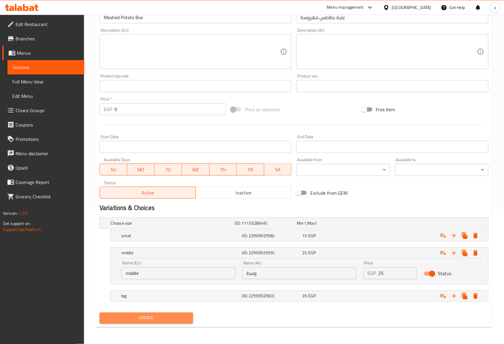
click at [175, 322] on button "Update" at bounding box center [147, 318] width 94 height 11
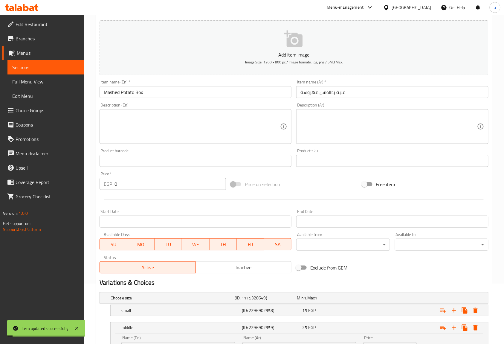
scroll to position [0, 0]
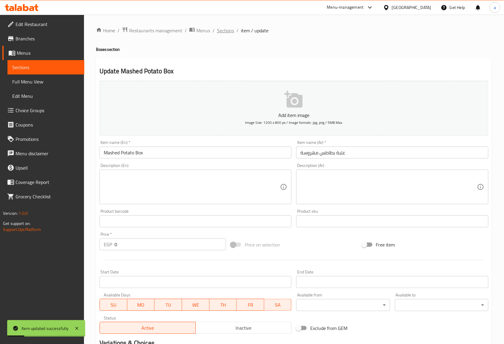
click at [229, 32] on span "Sections" at bounding box center [225, 30] width 17 height 7
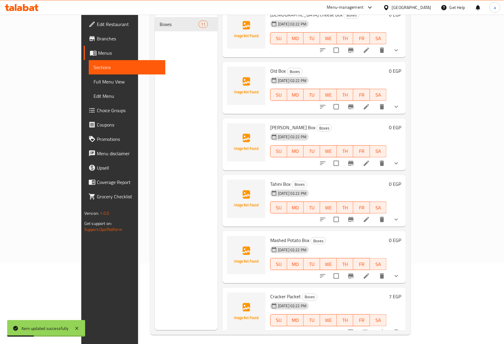
scroll to position [84, 0]
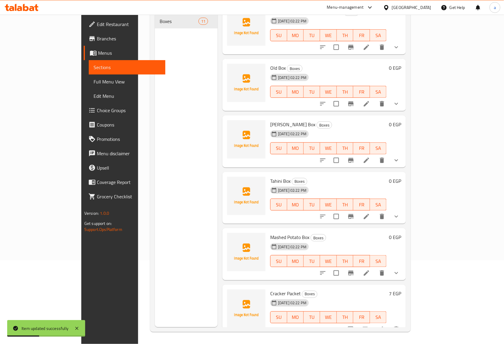
click at [389, 324] on li at bounding box center [381, 329] width 17 height 11
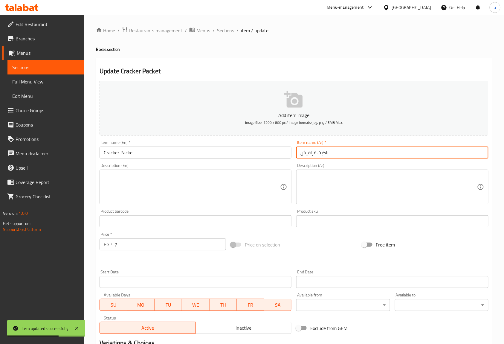
click at [313, 153] on input "باكيت قراقيش" at bounding box center [392, 153] width 192 height 12
click at [109, 151] on input "Cracker Packet" at bounding box center [196, 153] width 192 height 12
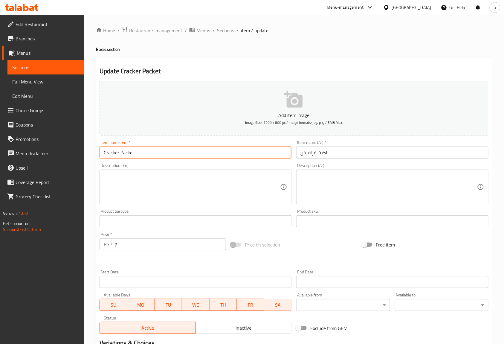
click at [109, 151] on input "Cracker Packet" at bounding box center [196, 153] width 192 height 12
paste input "Qaraqish"
click at [153, 153] on input "Qaraqish Packet" at bounding box center [196, 153] width 192 height 12
type input "Qaraqish Packet"
click at [325, 154] on input "باكيت قراقيش" at bounding box center [392, 153] width 192 height 12
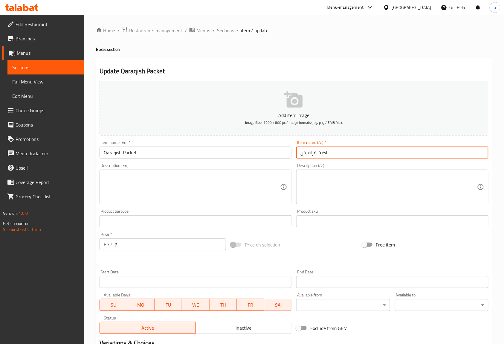
click at [325, 154] on input "باكيت قراقيش" at bounding box center [392, 153] width 192 height 12
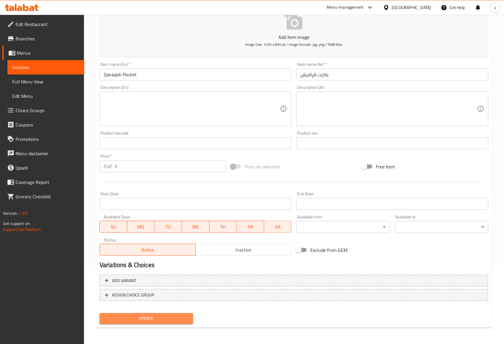
click at [179, 315] on span "Update" at bounding box center [146, 318] width 84 height 7
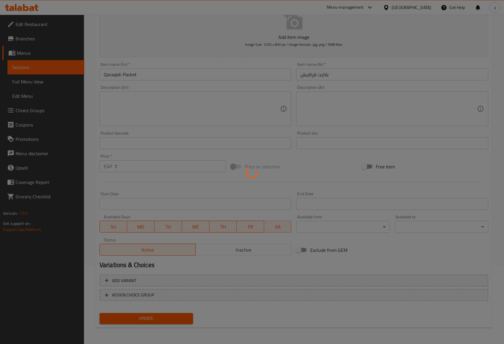
scroll to position [0, 0]
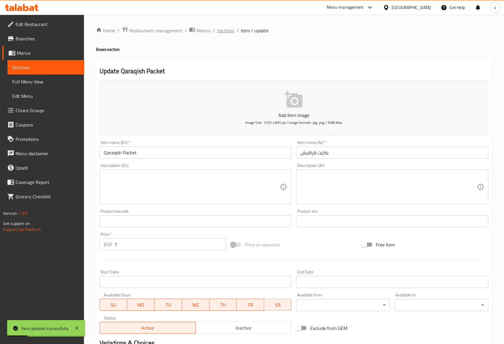
click at [218, 30] on span "Sections" at bounding box center [225, 30] width 17 height 7
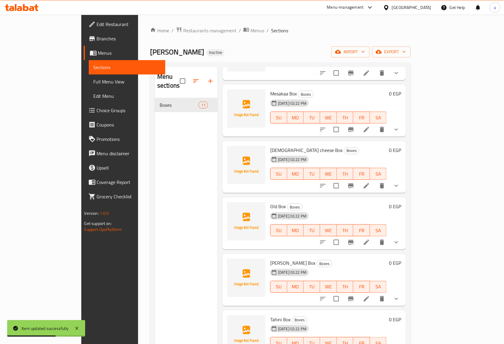
scroll to position [239, 0]
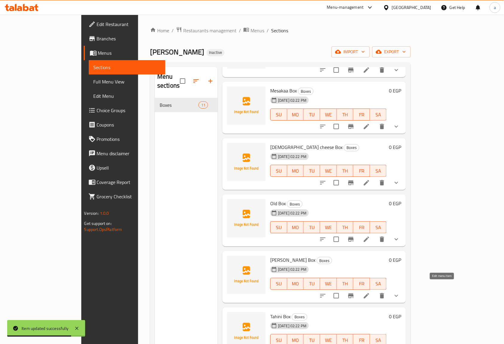
click at [370, 292] on icon at bounding box center [366, 295] width 7 height 7
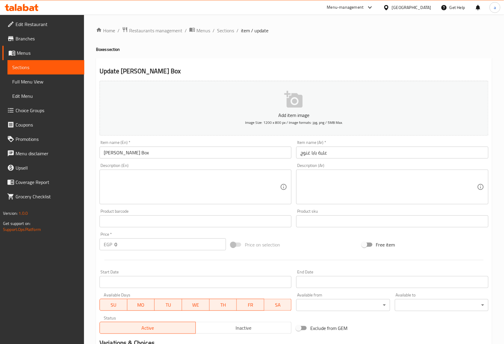
click at [30, 82] on span "Full Menu View" at bounding box center [45, 81] width 67 height 7
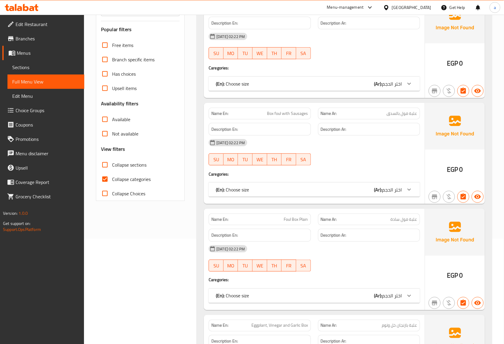
scroll to position [40, 0]
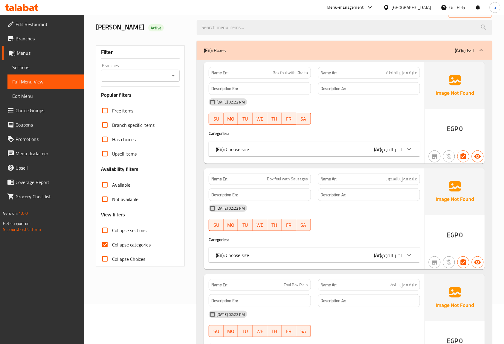
click at [109, 238] on input "Collapse categories" at bounding box center [105, 244] width 14 height 14
checkbox input "false"
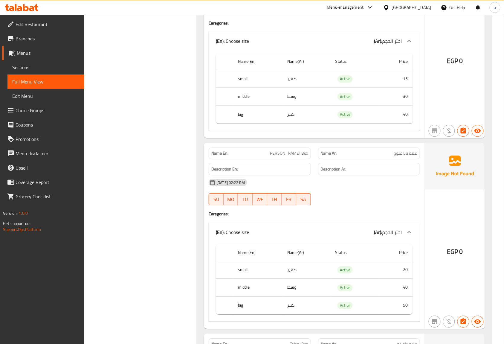
scroll to position [1083, 0]
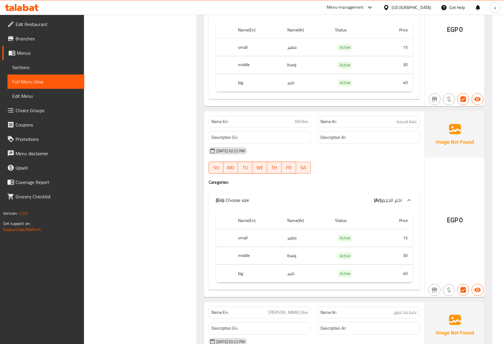
click at [39, 36] on span "Branches" at bounding box center [48, 38] width 64 height 7
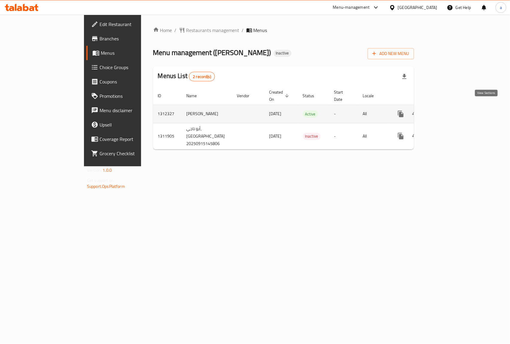
click at [448, 110] on icon "enhanced table" at bounding box center [444, 113] width 7 height 7
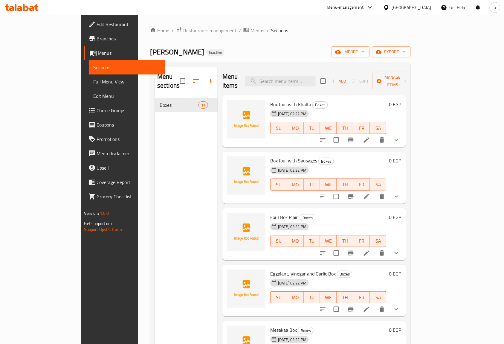
click at [89, 77] on link "Full Menu View" at bounding box center [127, 81] width 77 height 14
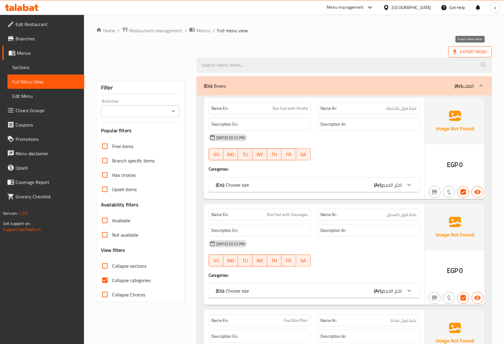
click at [476, 54] on span "Export Menu" at bounding box center [470, 51] width 34 height 7
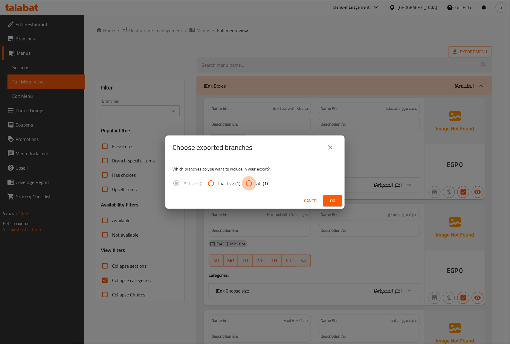
click at [254, 182] on input "All (1)" at bounding box center [249, 183] width 14 height 14
radio input "true"
click at [331, 202] on span "Ok" at bounding box center [333, 200] width 10 height 7
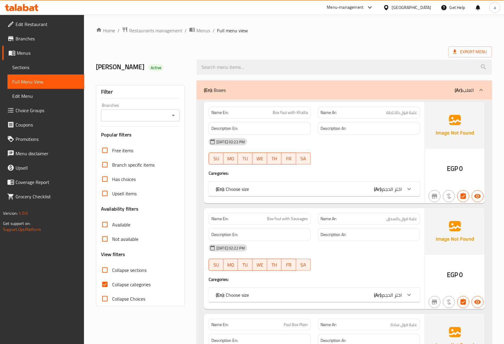
click at [25, 10] on icon at bounding box center [26, 7] width 6 height 7
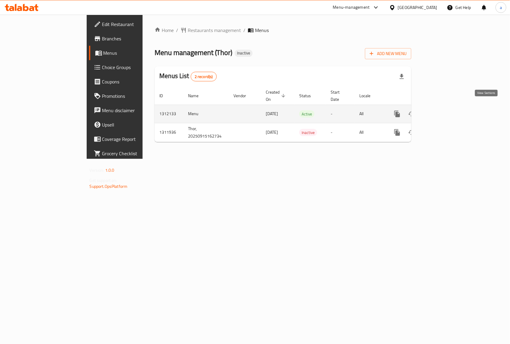
click at [444, 110] on icon "enhanced table" at bounding box center [440, 113] width 7 height 7
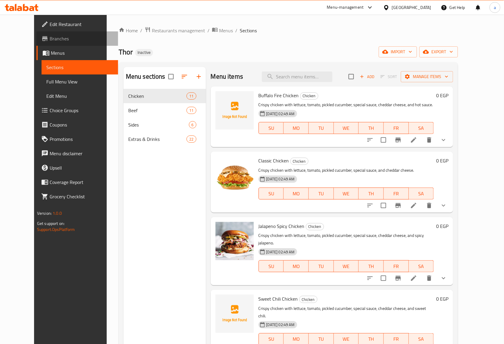
click at [50, 39] on span "Branches" at bounding box center [82, 38] width 64 height 7
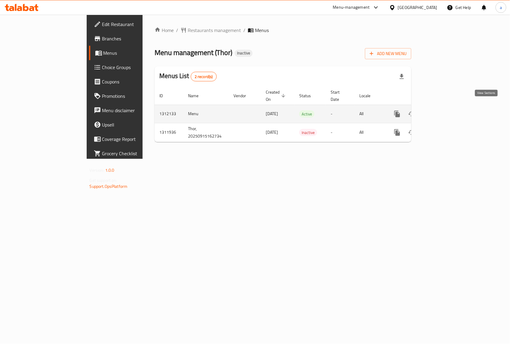
click at [443, 111] on icon "enhanced table" at bounding box center [440, 113] width 5 height 5
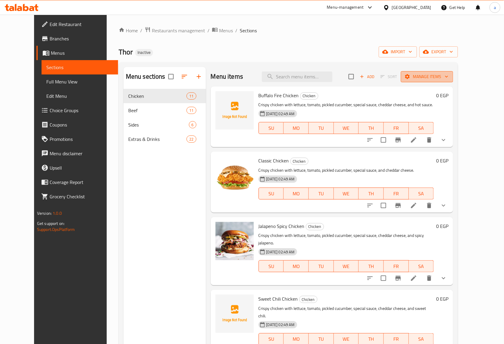
click at [450, 77] on icon "button" at bounding box center [447, 77] width 6 height 6
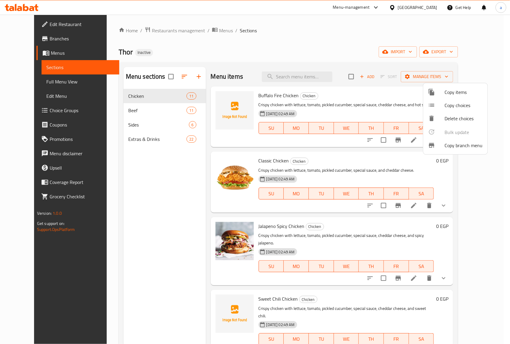
click at [459, 146] on span "Copy branch menu" at bounding box center [464, 145] width 38 height 7
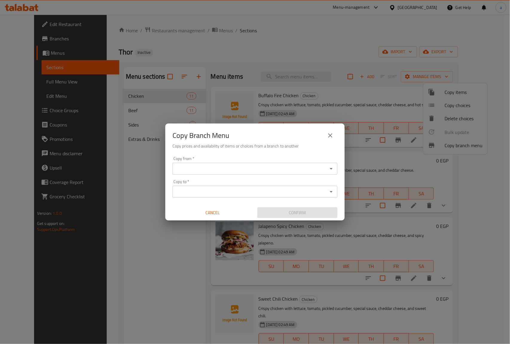
click at [258, 165] on input "Copy from   *" at bounding box center [250, 169] width 152 height 8
click at [282, 176] on div "Copy from   * Copy from * Copy to   * Copy to * Cancel Confirm" at bounding box center [254, 187] width 179 height 67
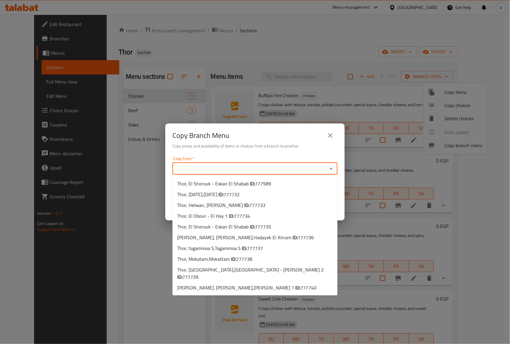
click at [288, 172] on input "Copy from   *" at bounding box center [250, 169] width 152 height 8
click at [275, 188] on li "Thor, El Shorouk - Eskan El Shabab ID: 777589" at bounding box center [255, 183] width 165 height 11
type input "Thor, El Shorouk - Eskan El Shabab"
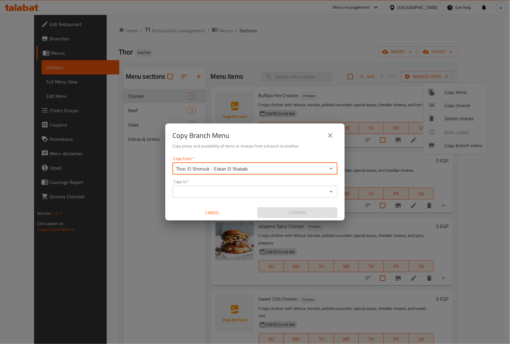
click at [269, 194] on input "Copy to   *" at bounding box center [250, 192] width 152 height 8
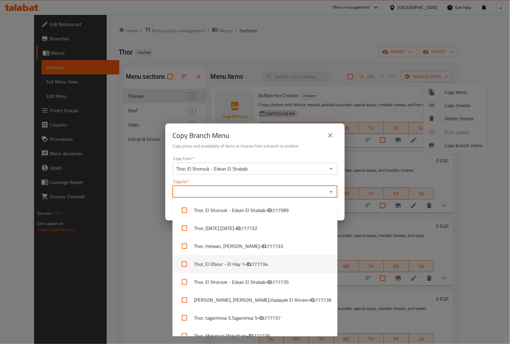
click at [296, 268] on li "Thor, El Obour - El Hay 1 - ID: 777734" at bounding box center [255, 264] width 165 height 18
checkbox input "true"
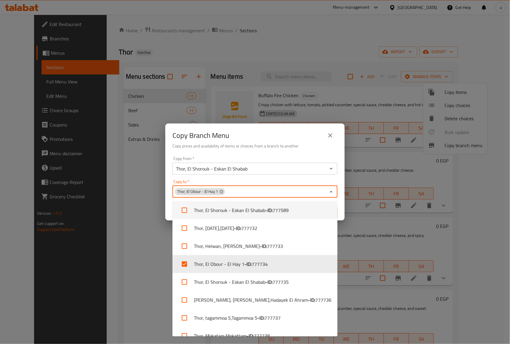
click at [308, 183] on div "Copy to   * Thor, El Obour - El Hay 1 Copy to *" at bounding box center [255, 188] width 165 height 18
click at [311, 181] on div "Copy to   * Thor, El Obour - El Hay 1 Copy to *" at bounding box center [255, 188] width 165 height 18
click at [339, 181] on div "Copy from   * Thor, El Shorouk - Eskan El Shabab Copy from * Copy to   * Thor, …" at bounding box center [254, 187] width 179 height 67
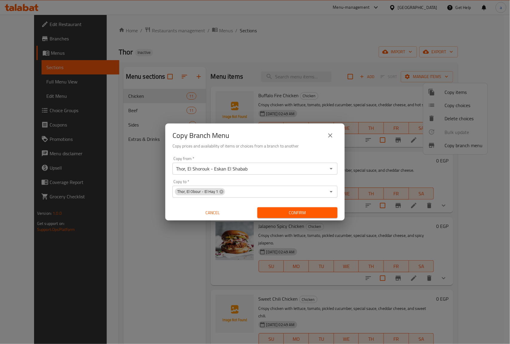
click at [332, 209] on span "Confirm" at bounding box center [297, 212] width 71 height 7
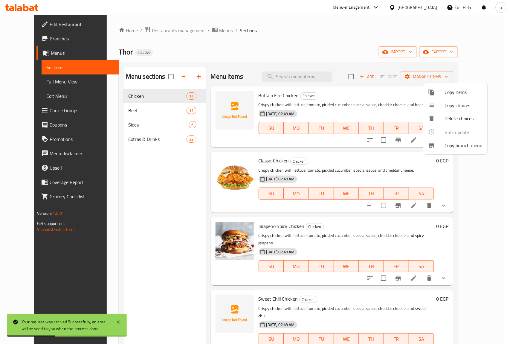
click at [49, 36] on div at bounding box center [255, 172] width 510 height 344
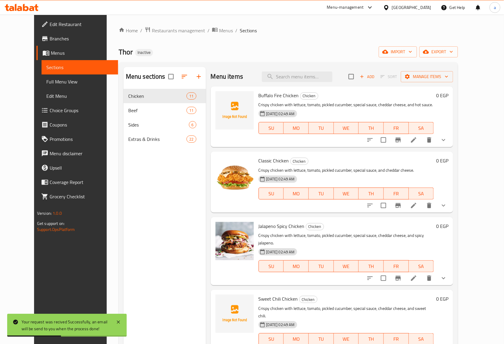
click at [50, 36] on span "Branches" at bounding box center [82, 38] width 64 height 7
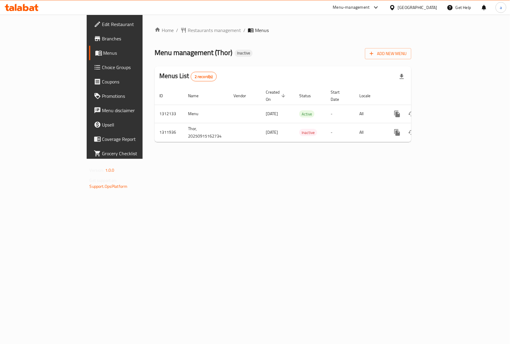
click at [102, 38] on span "Branches" at bounding box center [134, 38] width 65 height 7
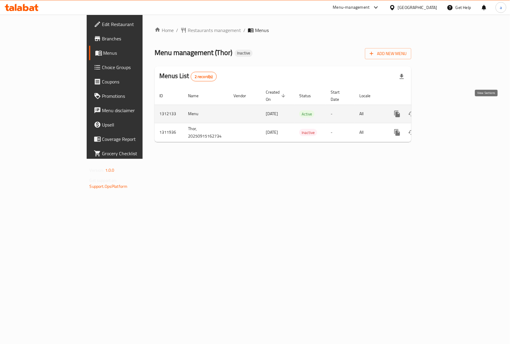
click at [443, 111] on icon "enhanced table" at bounding box center [440, 113] width 5 height 5
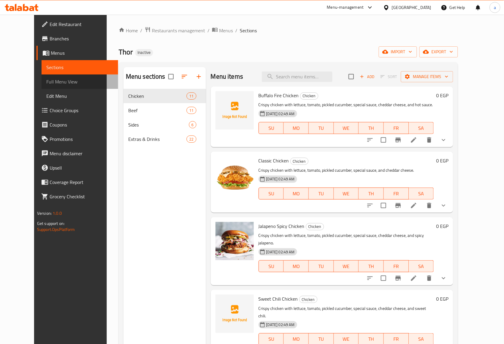
click at [45, 77] on link "Full Menu View" at bounding box center [80, 81] width 77 height 14
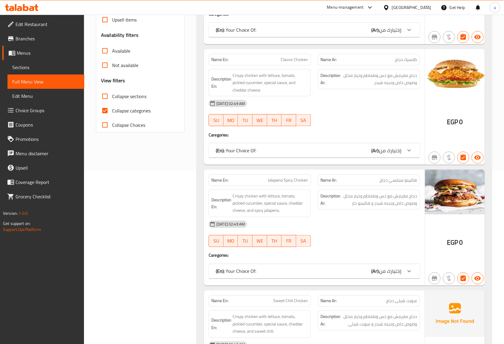
scroll to position [159, 0]
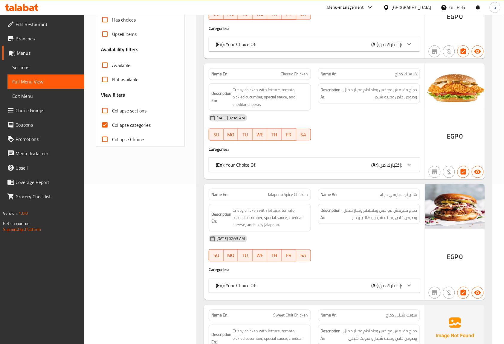
click at [138, 126] on span "Collapse categories" at bounding box center [131, 124] width 39 height 7
click at [112, 126] on input "Collapse categories" at bounding box center [105, 125] width 14 height 14
checkbox input "false"
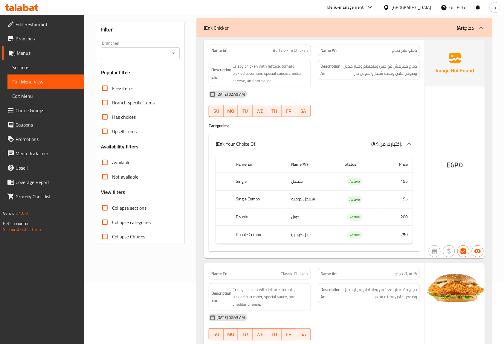
scroll to position [0, 0]
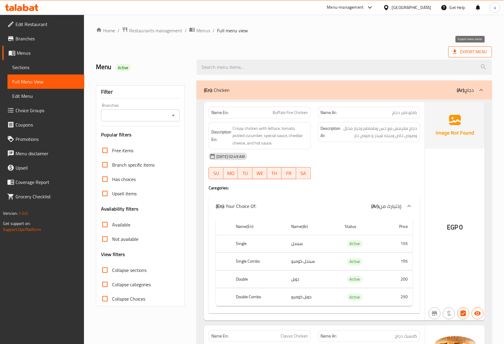
click at [473, 47] on span "Export Menu" at bounding box center [471, 51] width 44 height 11
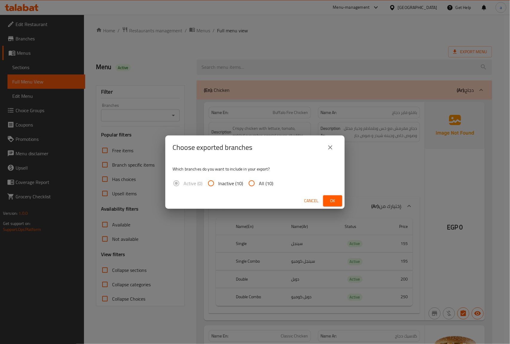
click at [264, 183] on span "All (10)" at bounding box center [266, 183] width 14 height 7
click at [259, 183] on input "All (10)" at bounding box center [252, 183] width 14 height 14
radio input "true"
click at [331, 201] on span "Ok" at bounding box center [333, 200] width 10 height 7
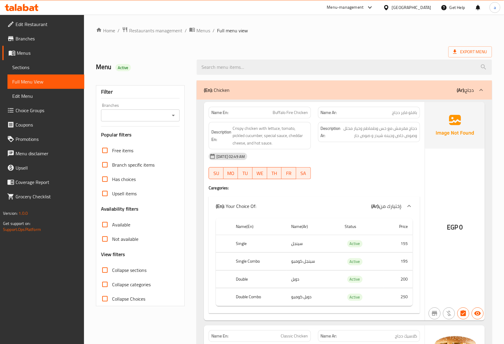
click at [36, 41] on span "Branches" at bounding box center [48, 38] width 64 height 7
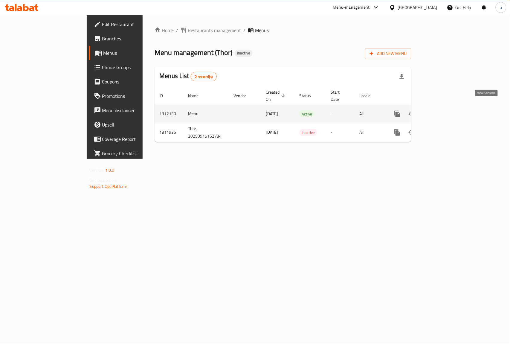
click at [444, 110] on icon "enhanced table" at bounding box center [440, 113] width 7 height 7
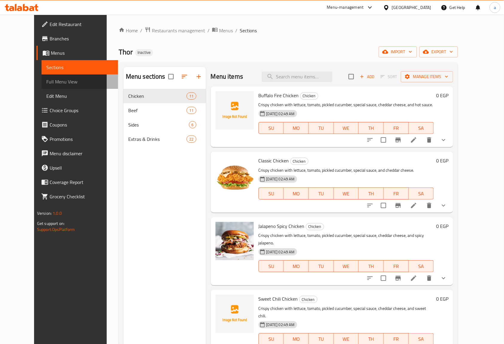
click at [46, 82] on span "Full Menu View" at bounding box center [79, 81] width 67 height 7
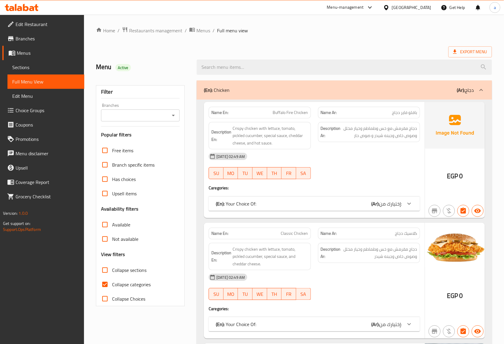
click at [162, 120] on input "Branches" at bounding box center [135, 115] width 65 height 8
click at [174, 118] on icon "Close" at bounding box center [173, 115] width 7 height 7
click at [172, 117] on icon "Open" at bounding box center [173, 115] width 7 height 7
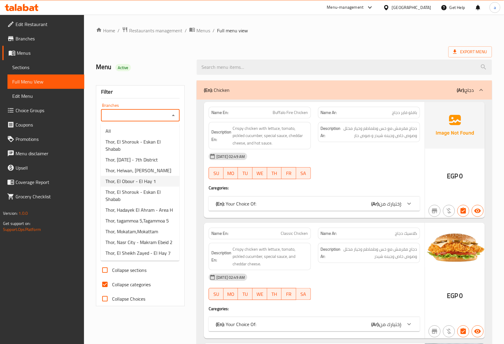
click at [158, 180] on li "Thor, El Obour - El Hay 1" at bounding box center [140, 181] width 79 height 11
type input "Thor, El Obour - El Hay 1"
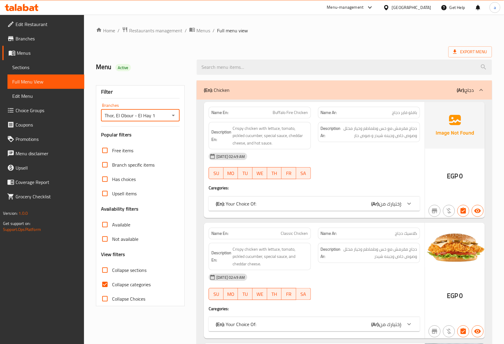
click at [113, 281] on span "Collapse categories" at bounding box center [131, 284] width 39 height 7
click at [112, 280] on input "Collapse categories" at bounding box center [105, 284] width 14 height 14
checkbox input "false"
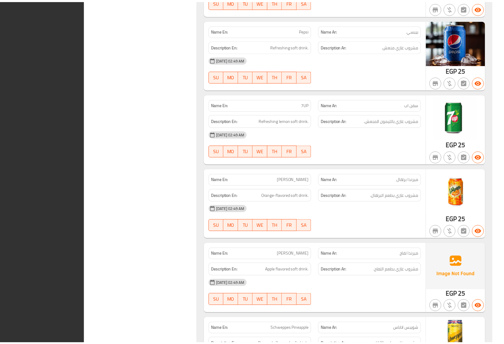
scroll to position [6995, 0]
